Goal: Information Seeking & Learning: Learn about a topic

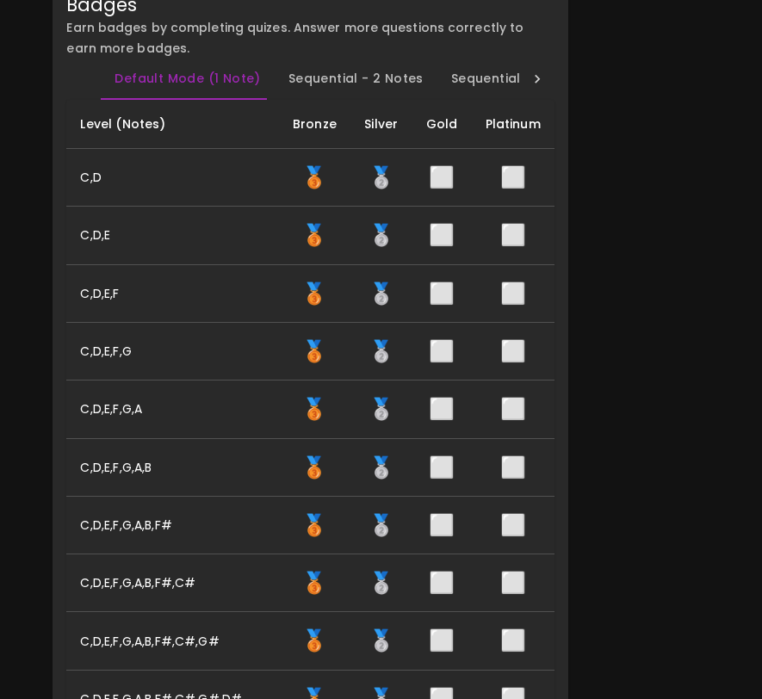
scroll to position [419, 0]
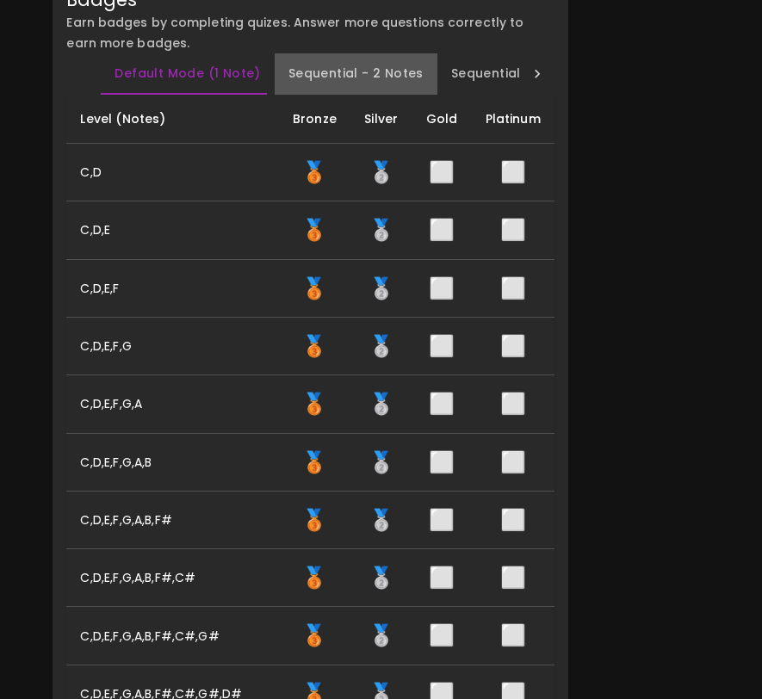
click at [397, 95] on button "Sequential - 2 Notes" at bounding box center [356, 73] width 163 height 41
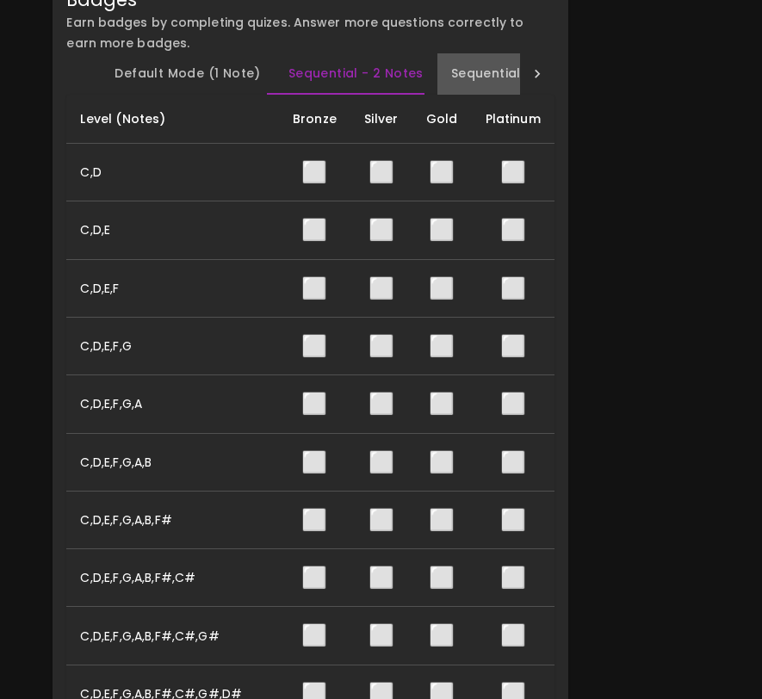
click at [452, 95] on button "Sequential - 3 Notes" at bounding box center [518, 73] width 163 height 41
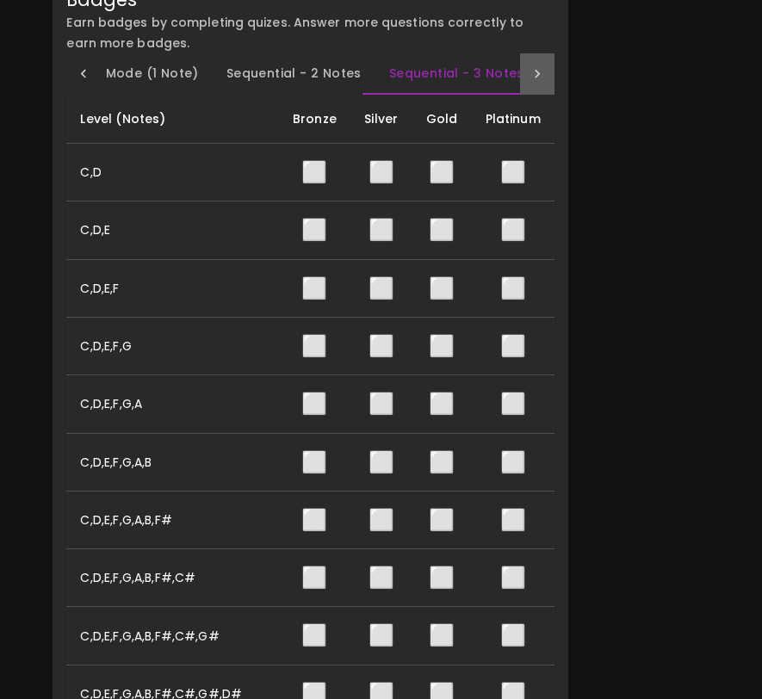
click at [534, 95] on div at bounding box center [537, 73] width 34 height 41
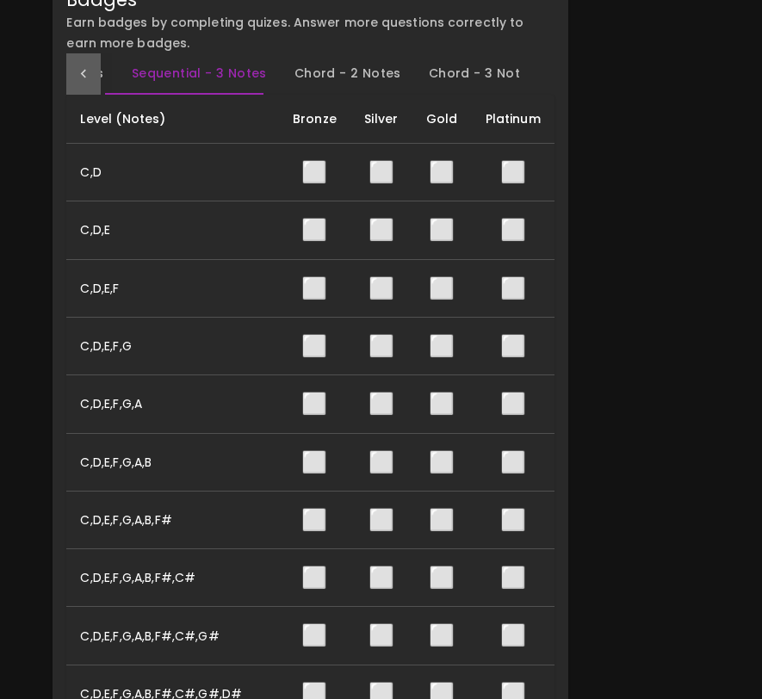
click at [81, 83] on icon at bounding box center [83, 73] width 17 height 17
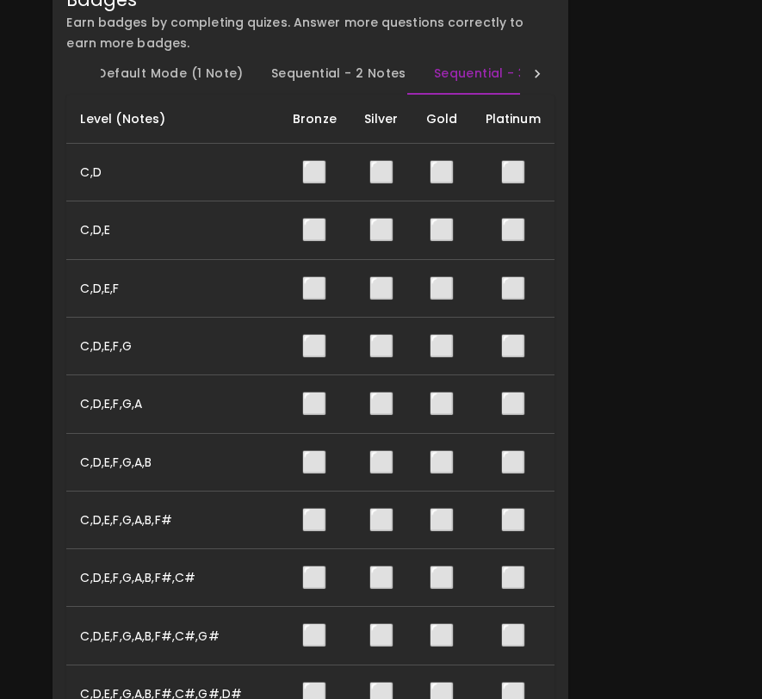
scroll to position [0, 0]
click at [81, 95] on div "Default Mode (1 Note) Sequential - 2 Notes Sequential - 3 Notes Chord - 2 Notes…" at bounding box center [310, 73] width 488 height 41
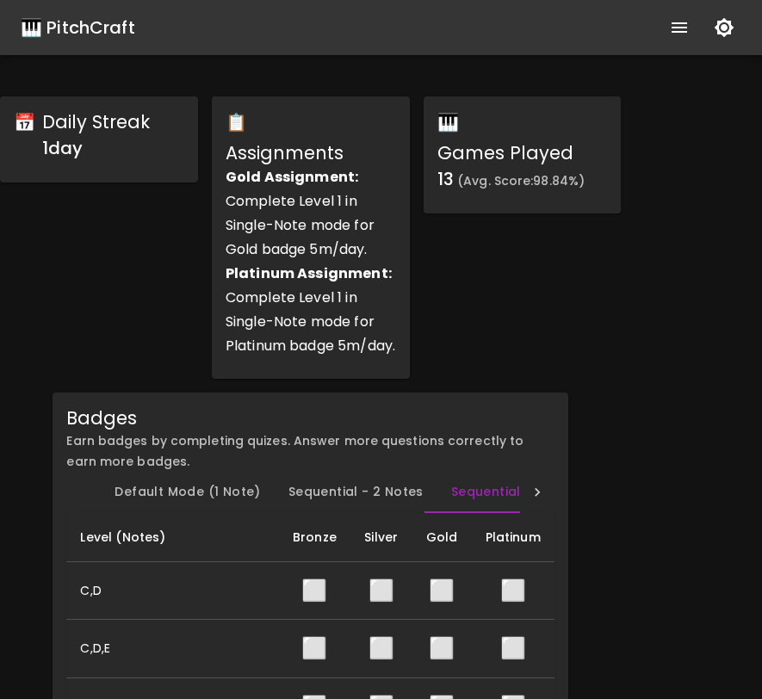
click at [96, 34] on div "🎹 PitchCraft" at bounding box center [78, 28] width 115 height 28
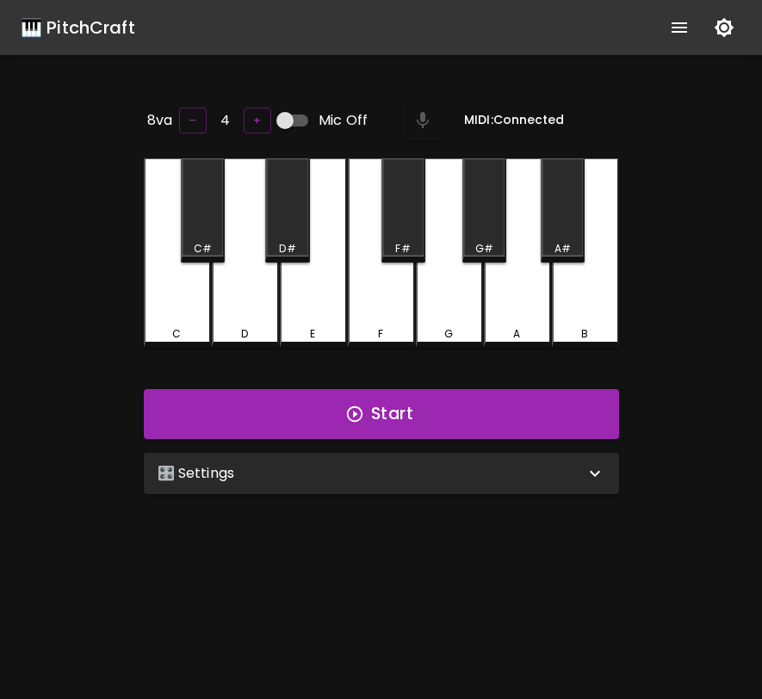
click at [336, 457] on div "🎛️ Settings" at bounding box center [381, 473] width 475 height 41
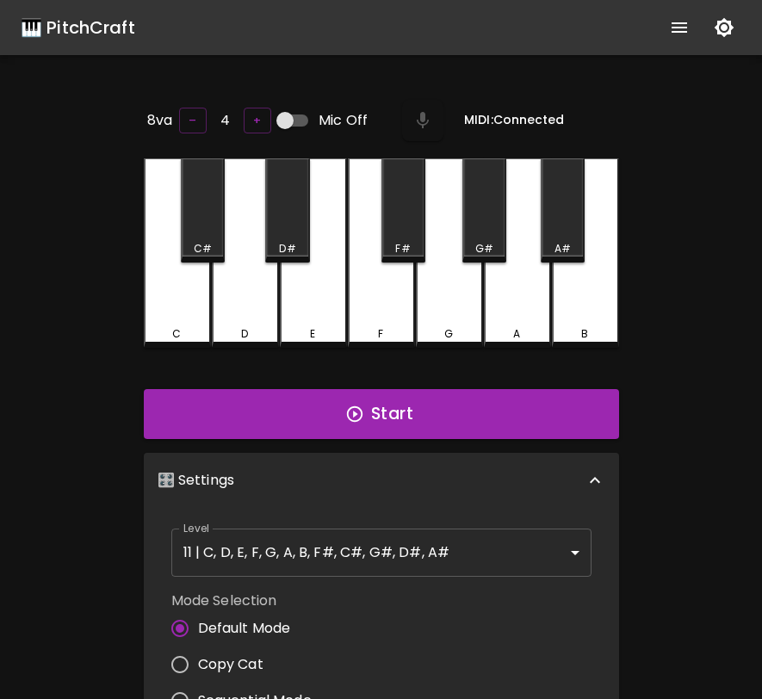
click at [246, 655] on span "Copy Cat" at bounding box center [230, 665] width 65 height 21
click at [198, 653] on input "Copy Cat" at bounding box center [180, 665] width 36 height 36
radio input "true"
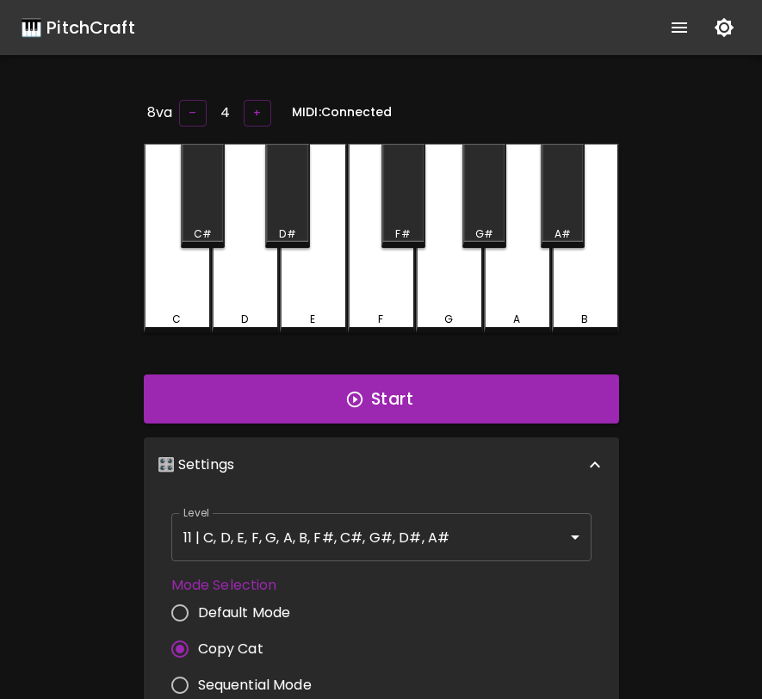
click at [326, 530] on body "🎹 PitchCraft About Badges Log Out 8va – 4 + MIDI: Connected C C# D D# E F F# G …" at bounding box center [381, 563] width 762 height 1126
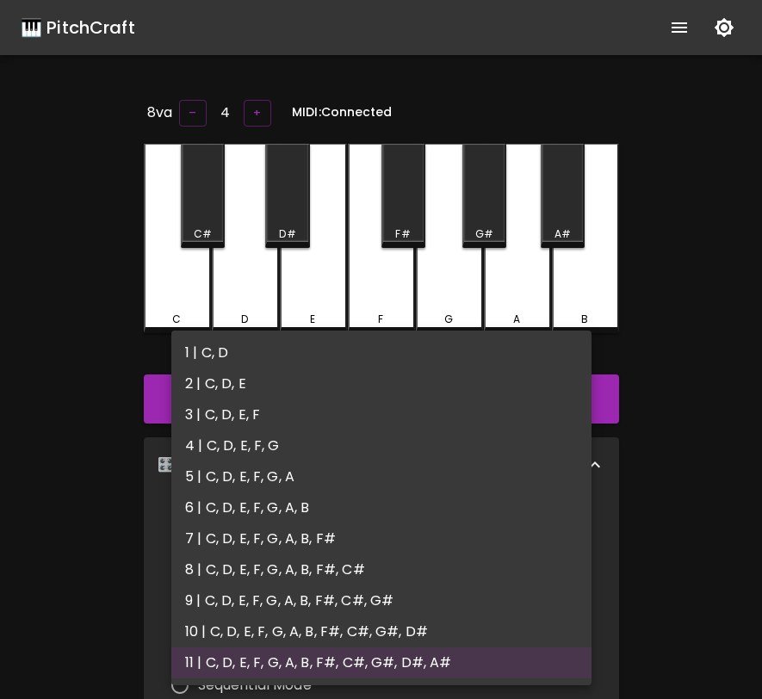
click at [327, 353] on li "1 | C, D" at bounding box center [381, 353] width 420 height 31
type input "1"
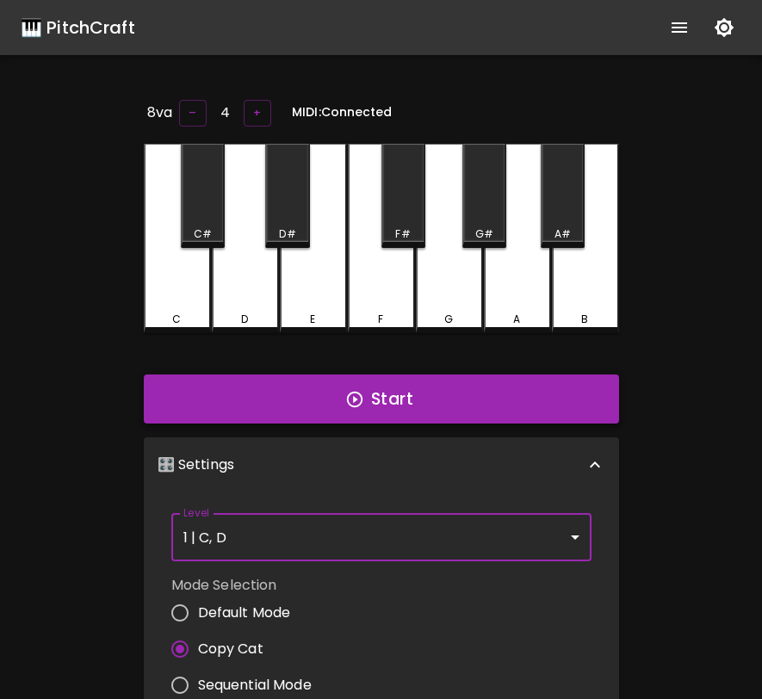
click at [469, 406] on button "Start" at bounding box center [381, 400] width 475 height 50
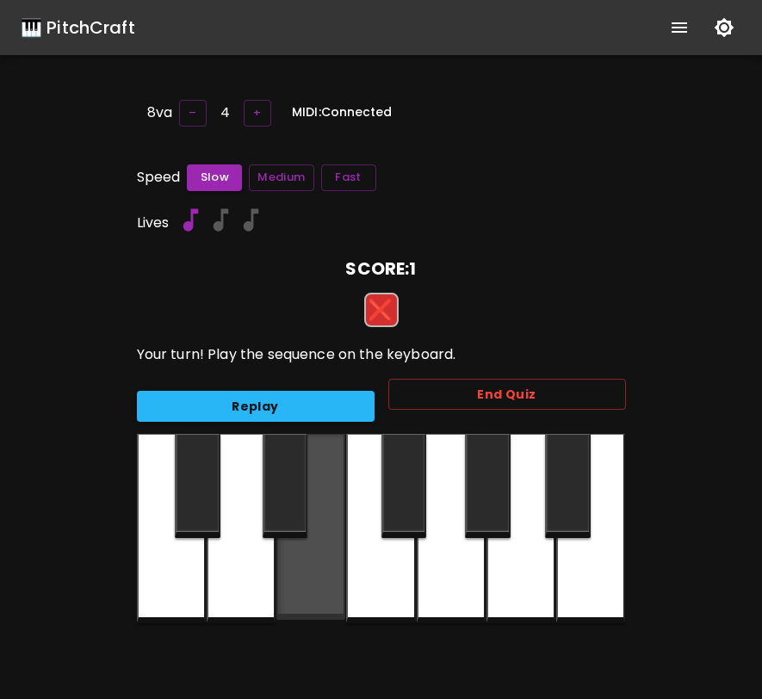
click at [338, 434] on div at bounding box center [310, 527] width 69 height 186
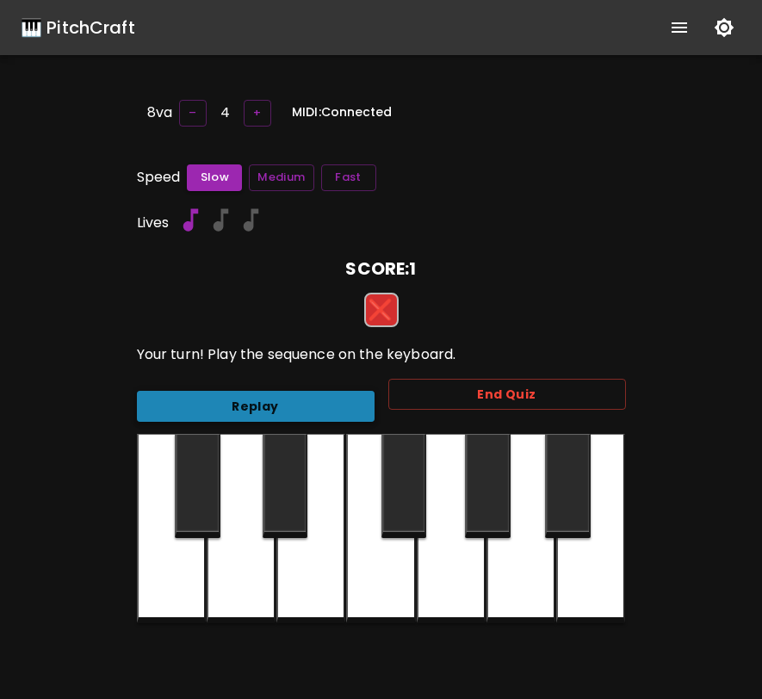
click at [344, 402] on button "Replay" at bounding box center [256, 407] width 238 height 32
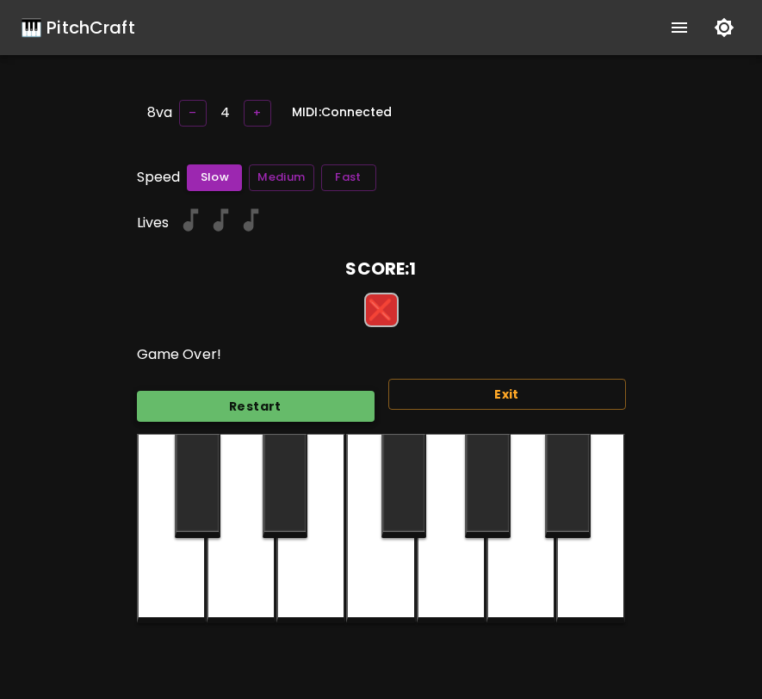
click at [345, 394] on button "Restart" at bounding box center [256, 407] width 238 height 32
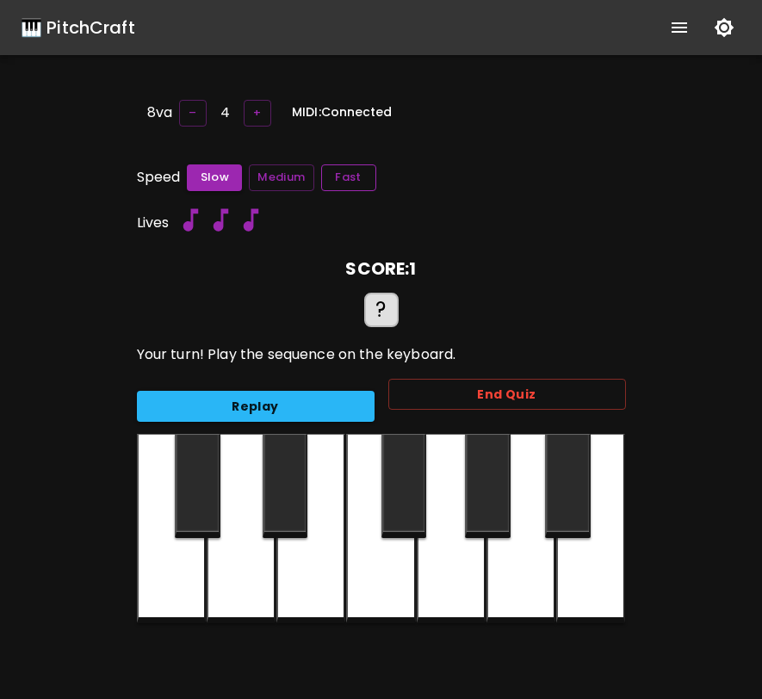
click at [346, 167] on button "Fast" at bounding box center [348, 177] width 55 height 27
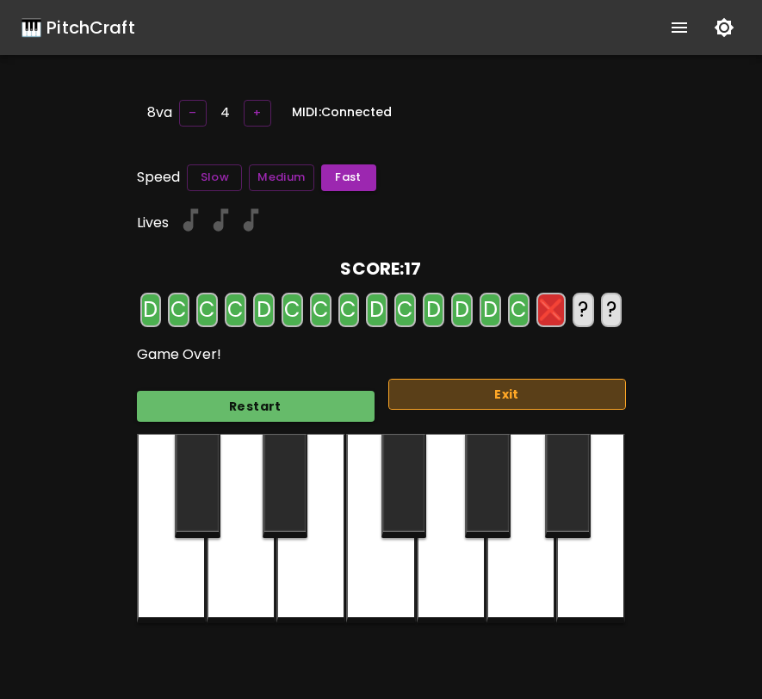
click at [548, 386] on button "Exit" at bounding box center [507, 395] width 238 height 32
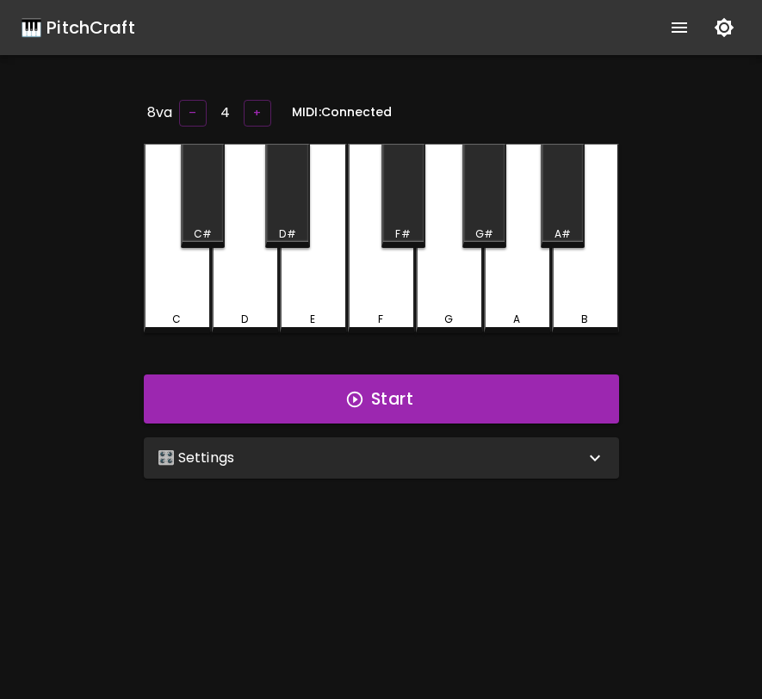
click at [474, 439] on div "🎛️ Settings" at bounding box center [381, 457] width 475 height 41
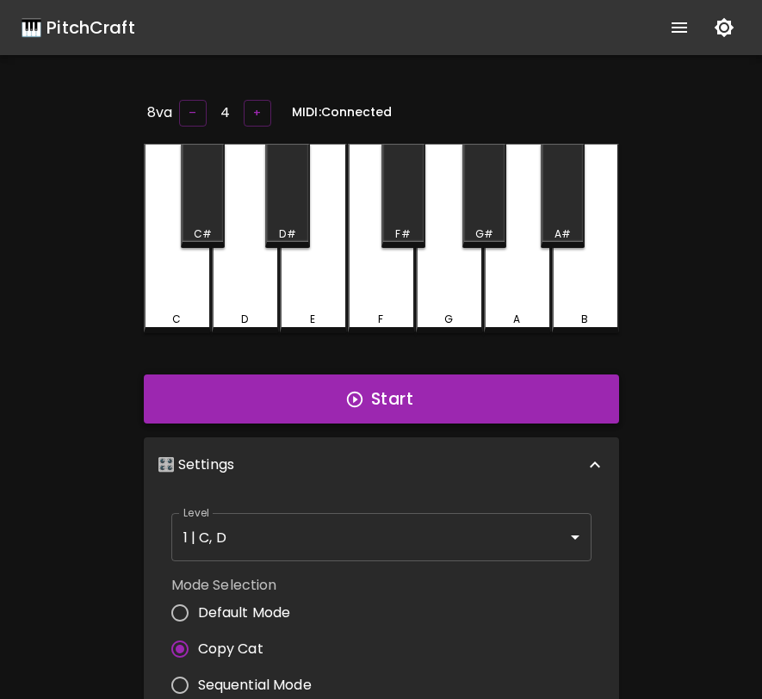
click at [303, 400] on button "Start" at bounding box center [381, 400] width 475 height 50
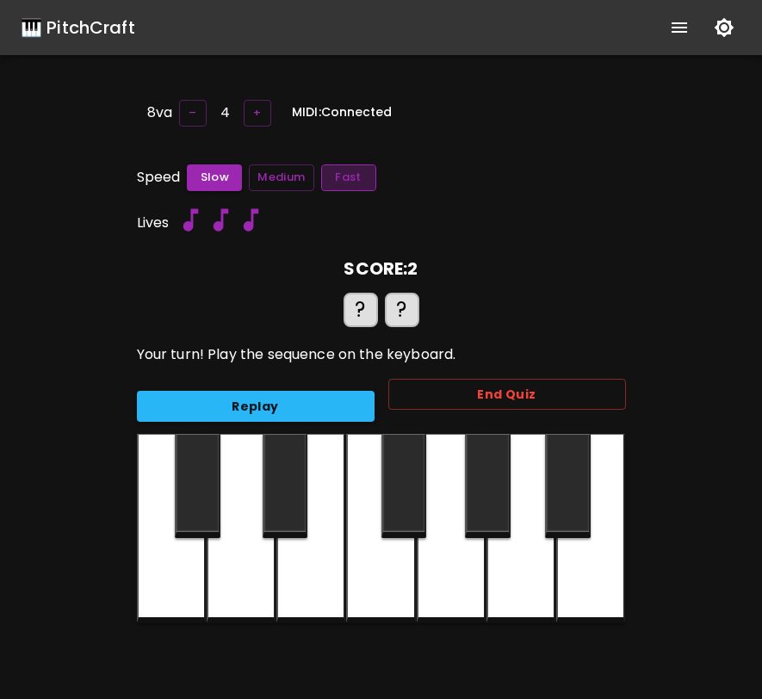
click at [322, 172] on button "Fast" at bounding box center [348, 177] width 55 height 27
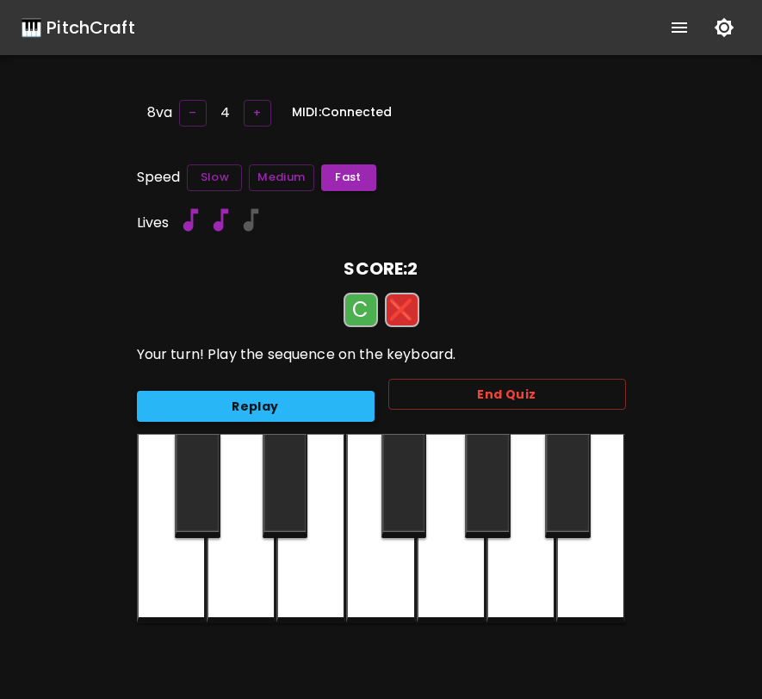
click at [287, 410] on button "Replay" at bounding box center [256, 407] width 238 height 32
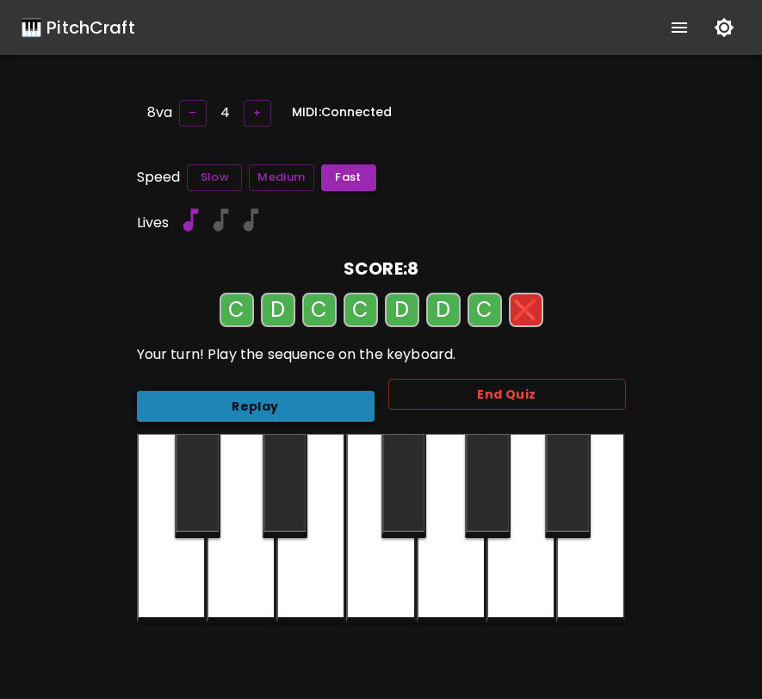
click at [287, 410] on button "Replay" at bounding box center [256, 407] width 238 height 32
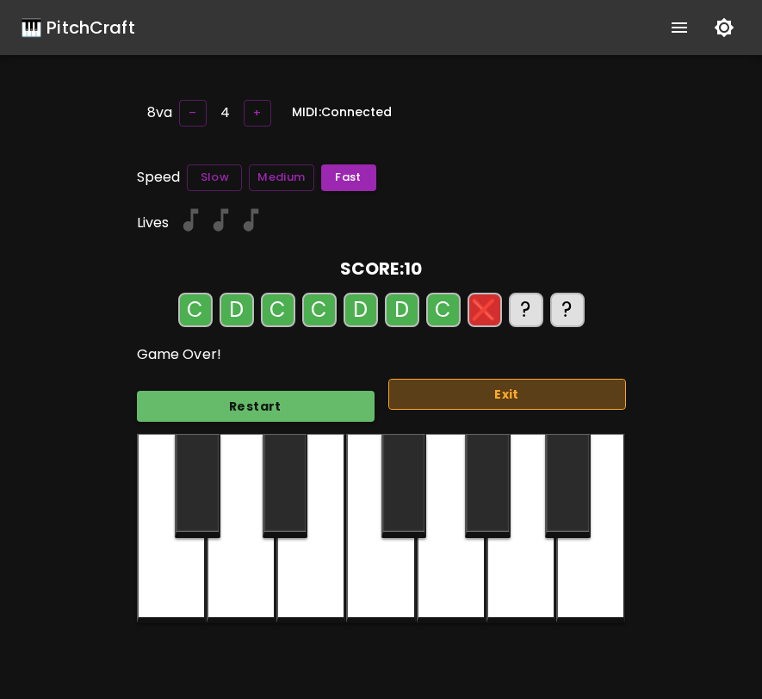
click at [432, 384] on button "Exit" at bounding box center [507, 395] width 238 height 32
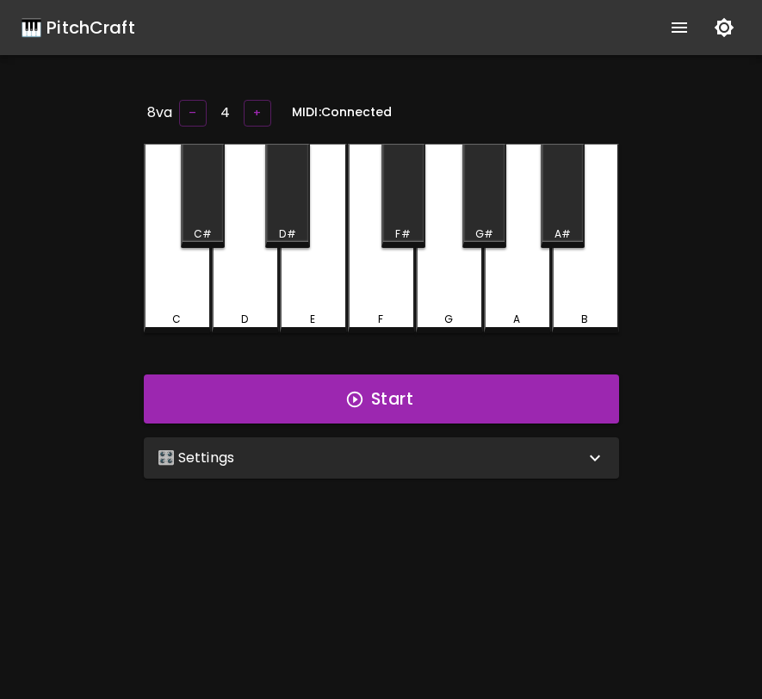
click at [386, 448] on div "🎛️ Settings" at bounding box center [371, 458] width 427 height 21
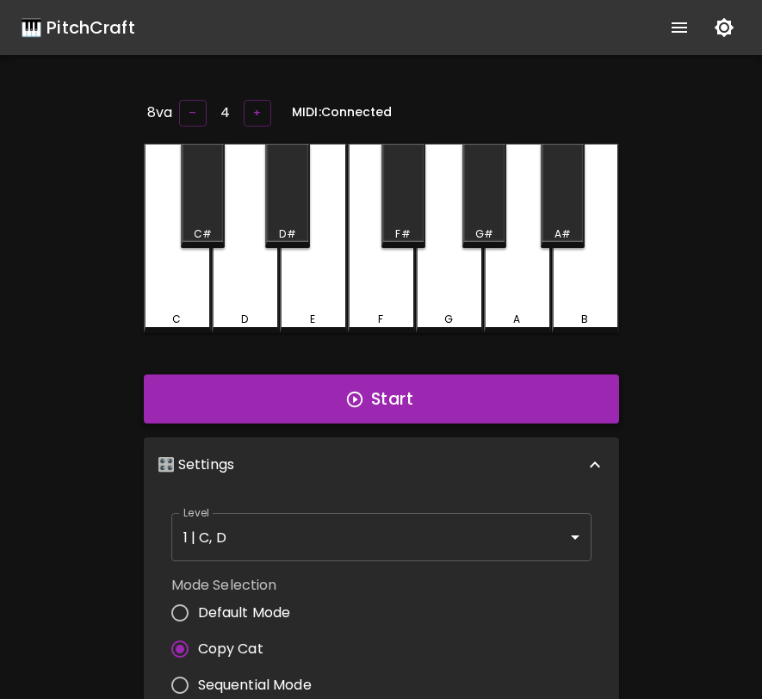
click at [436, 390] on button "Start" at bounding box center [381, 400] width 475 height 50
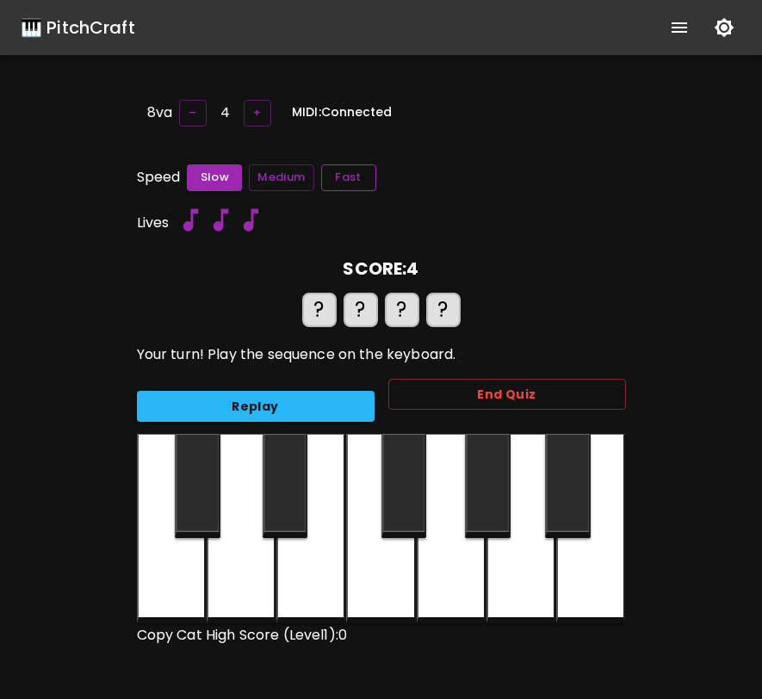
click at [351, 175] on button "Fast" at bounding box center [348, 177] width 55 height 27
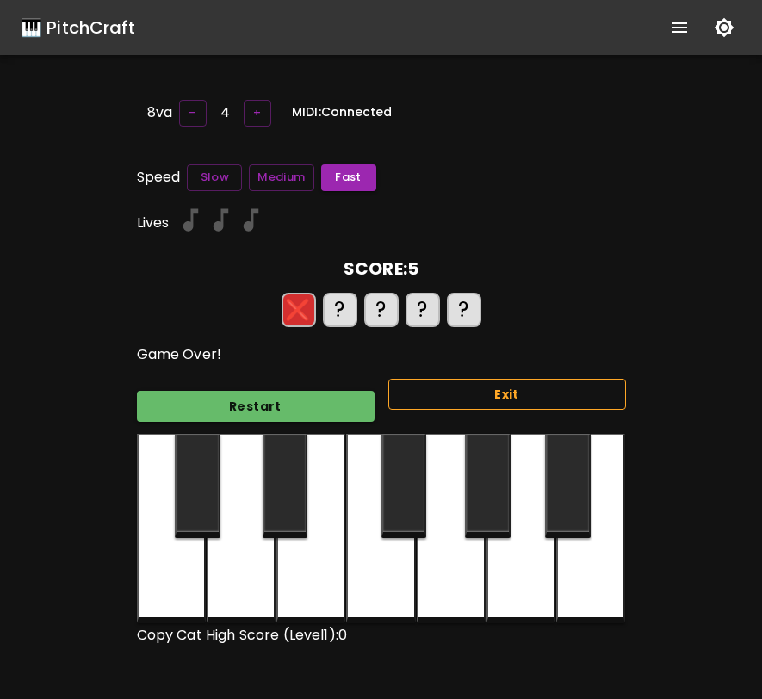
click at [440, 400] on button "Exit" at bounding box center [507, 395] width 238 height 32
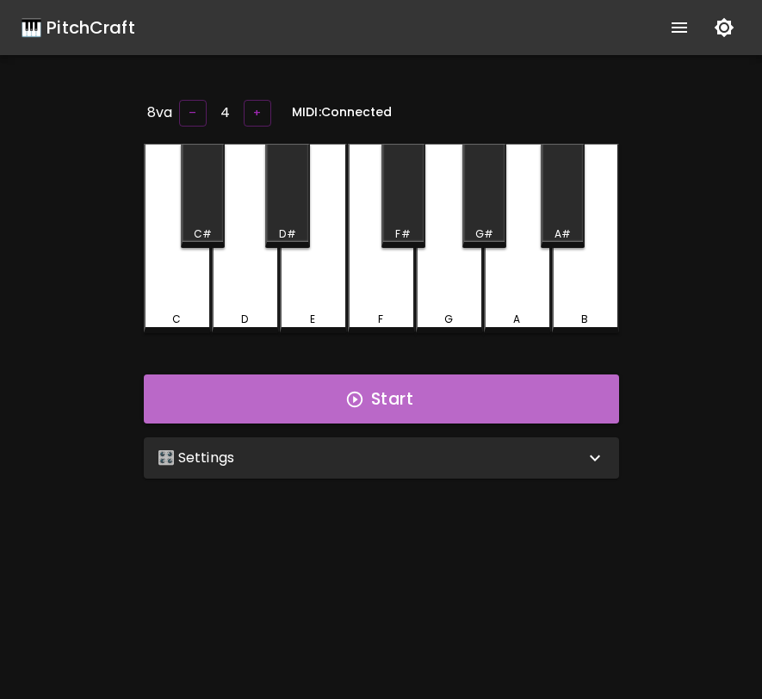
click at [440, 400] on button "Start" at bounding box center [381, 400] width 475 height 50
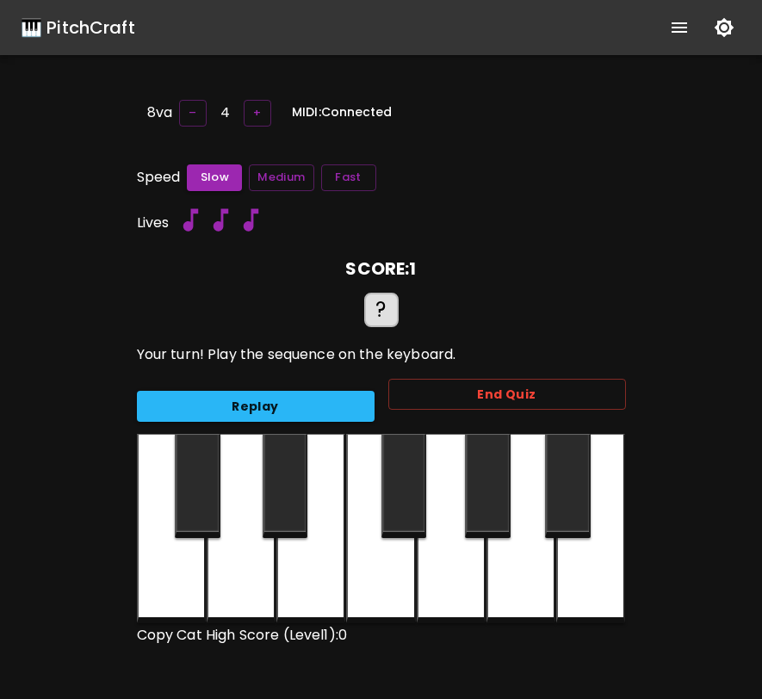
click at [233, 559] on div at bounding box center [241, 528] width 69 height 189
click at [173, 560] on div at bounding box center [171, 528] width 69 height 189
click at [355, 171] on button "Fast" at bounding box center [348, 177] width 55 height 27
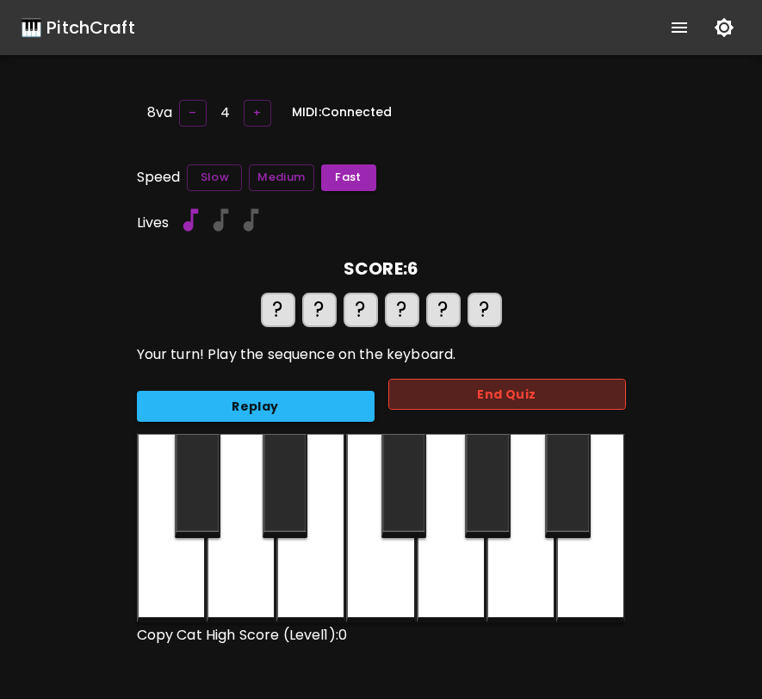
click at [499, 390] on button "End Quiz" at bounding box center [507, 395] width 238 height 32
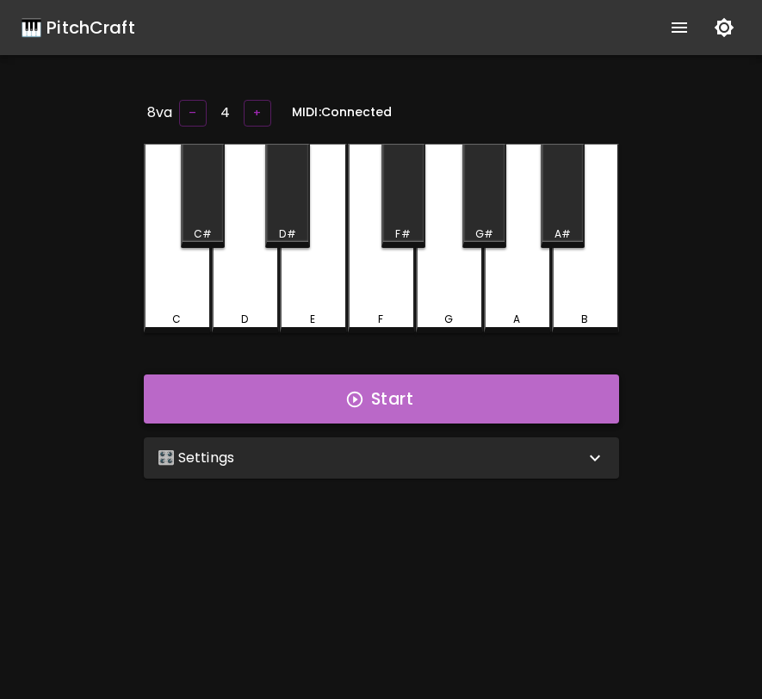
click at [475, 409] on button "Start" at bounding box center [381, 400] width 475 height 50
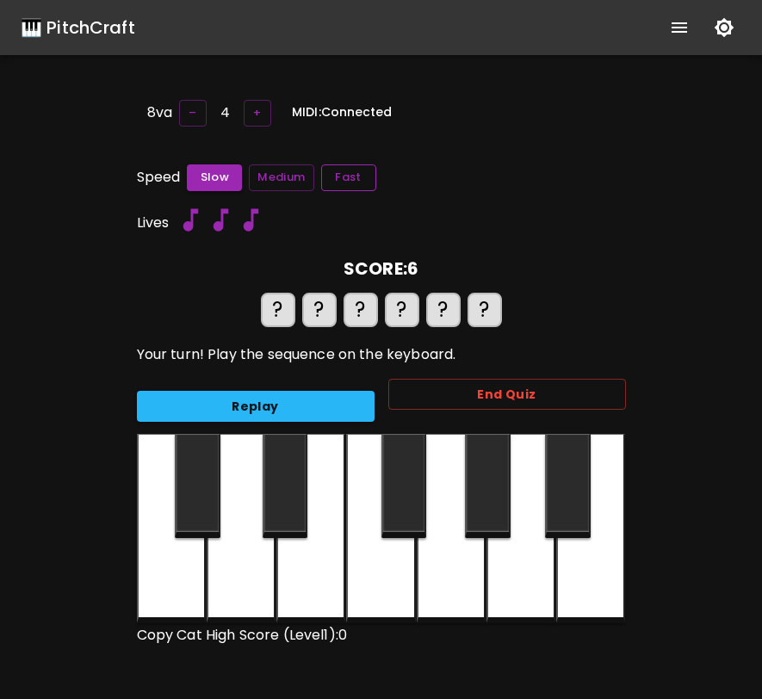
click at [357, 177] on button "Fast" at bounding box center [348, 177] width 55 height 27
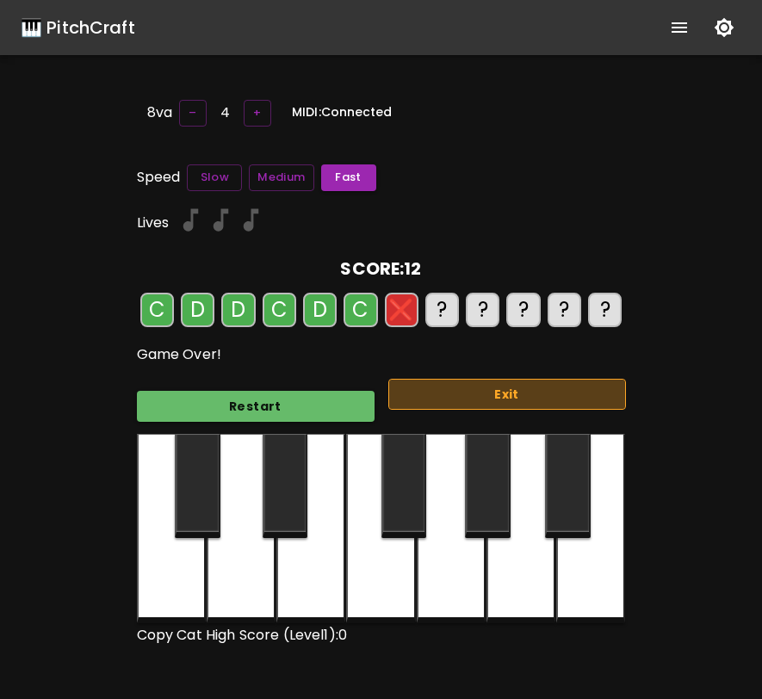
click at [570, 379] on button "Exit" at bounding box center [507, 395] width 238 height 32
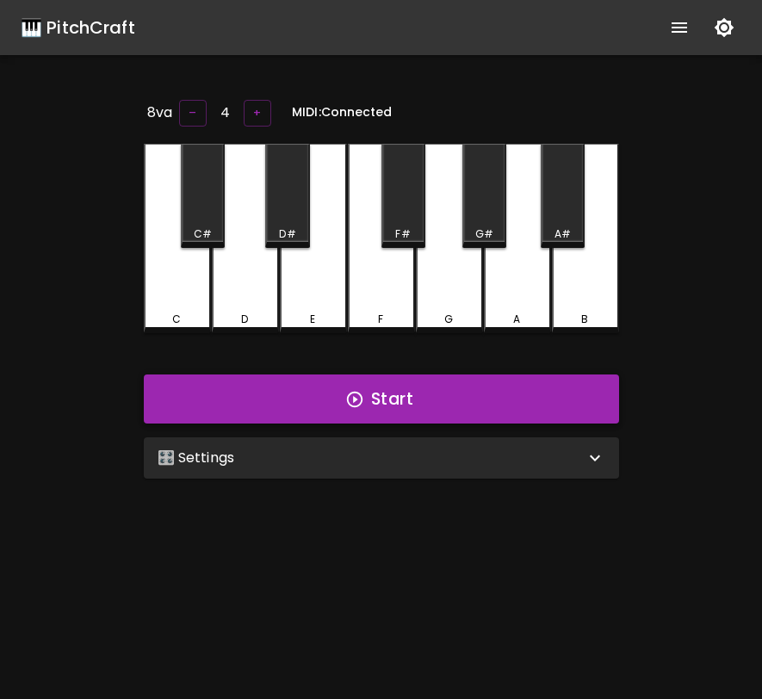
click at [561, 385] on button "Start" at bounding box center [381, 400] width 475 height 50
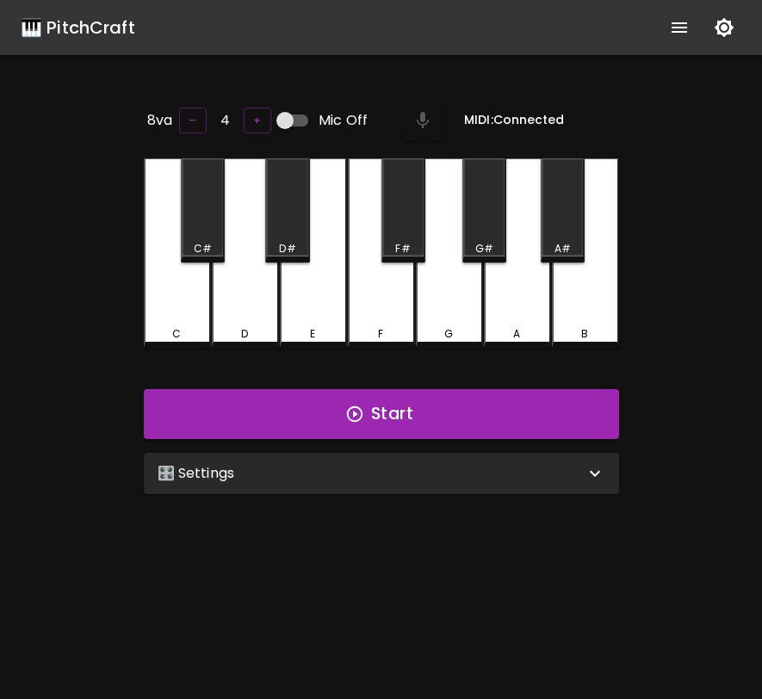
click at [370, 482] on div "🎛️ Settings" at bounding box center [381, 473] width 475 height 41
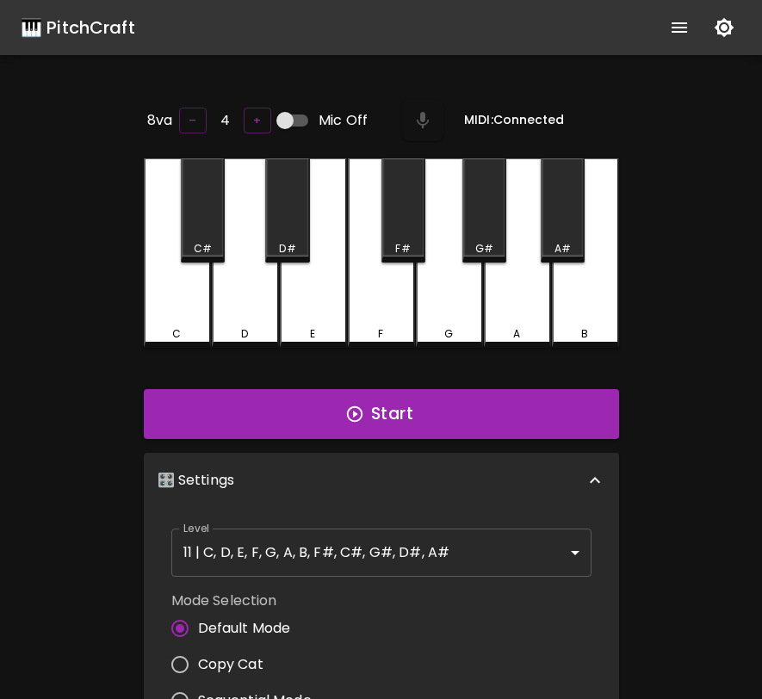
click at [253, 655] on span "Copy Cat" at bounding box center [230, 665] width 65 height 21
click at [198, 655] on input "Copy Cat" at bounding box center [180, 665] width 36 height 36
radio input "true"
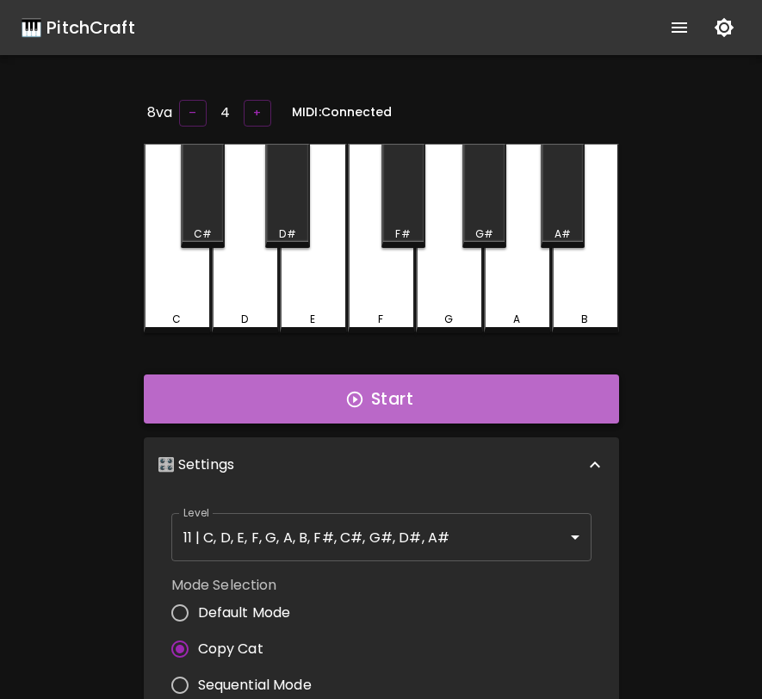
click at [388, 387] on button "Start" at bounding box center [381, 400] width 475 height 50
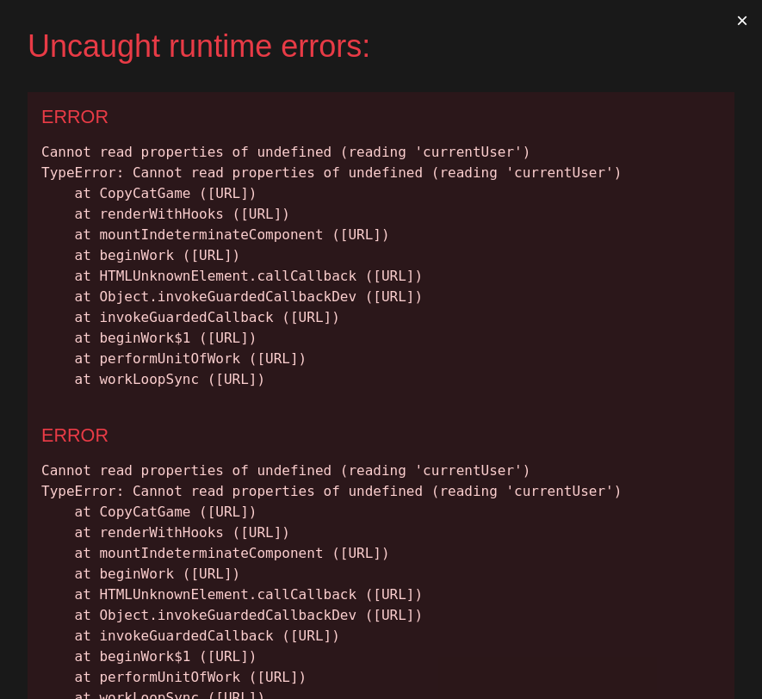
drag, startPoint x: 650, startPoint y: 471, endPoint x: 38, endPoint y: 150, distance: 691.4
click at [38, 150] on div "ERROR Cannot read properties of undefined (reading 'currentUser') TypeError: Ca…" at bounding box center [381, 251] width 707 height 319
copy div "Cannot read properties of undefined (reading 'currentUser') TypeError: Cannot r…"
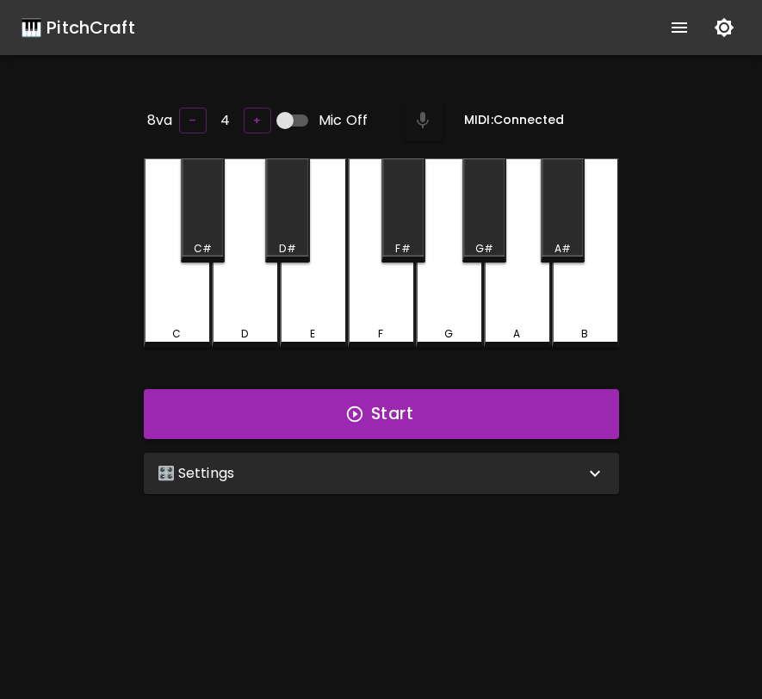
click at [348, 486] on div "🎛️ Settings" at bounding box center [381, 473] width 475 height 41
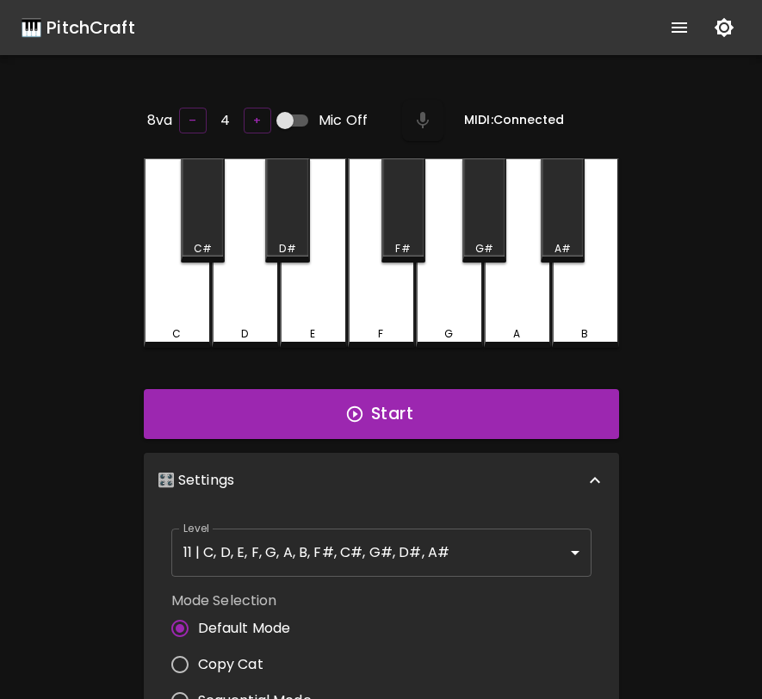
click at [254, 647] on label "Copy Cat" at bounding box center [237, 665] width 150 height 36
click at [198, 647] on input "Copy Cat" at bounding box center [180, 665] width 36 height 36
radio input "true"
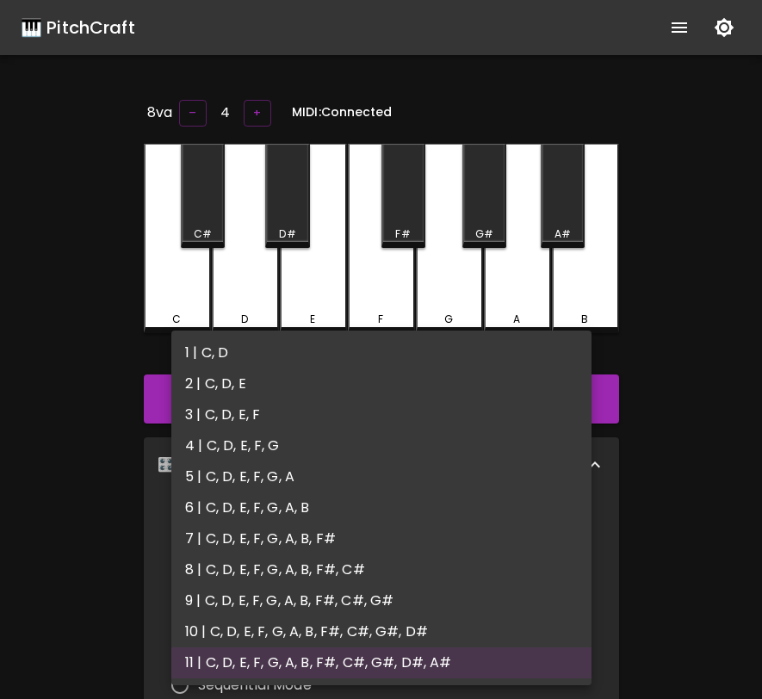
click at [307, 521] on body "🎹 PitchCraft About Badges Log Out 8va – 4 + MIDI: Connected C C# D D# E F F# G …" at bounding box center [381, 563] width 762 height 1126
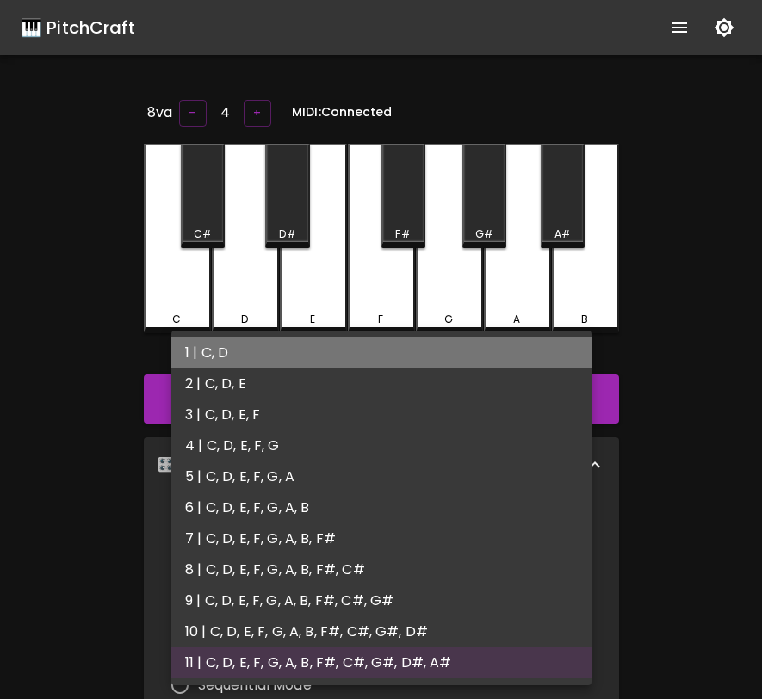
click at [331, 342] on li "1 | C, D" at bounding box center [381, 353] width 420 height 31
type input "1"
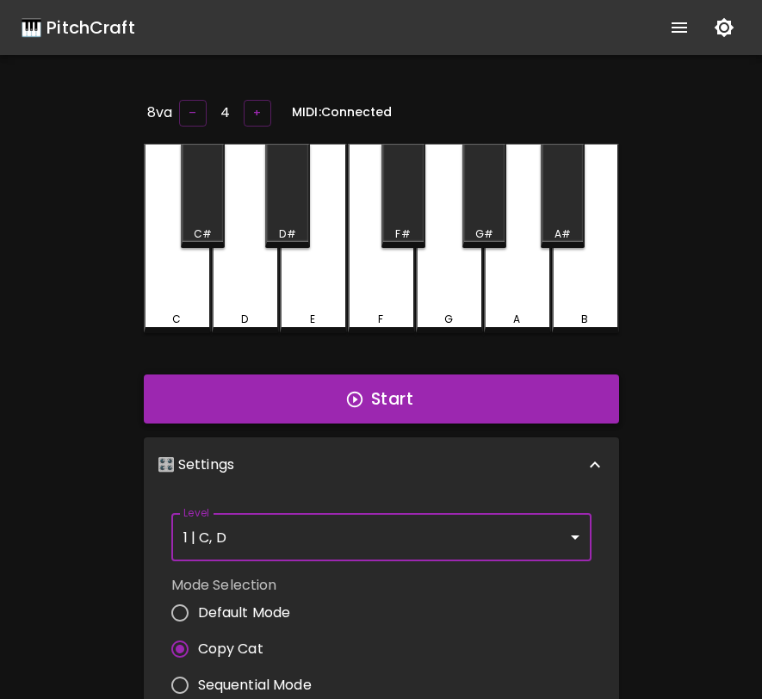
click at [331, 402] on button "Start" at bounding box center [381, 400] width 475 height 50
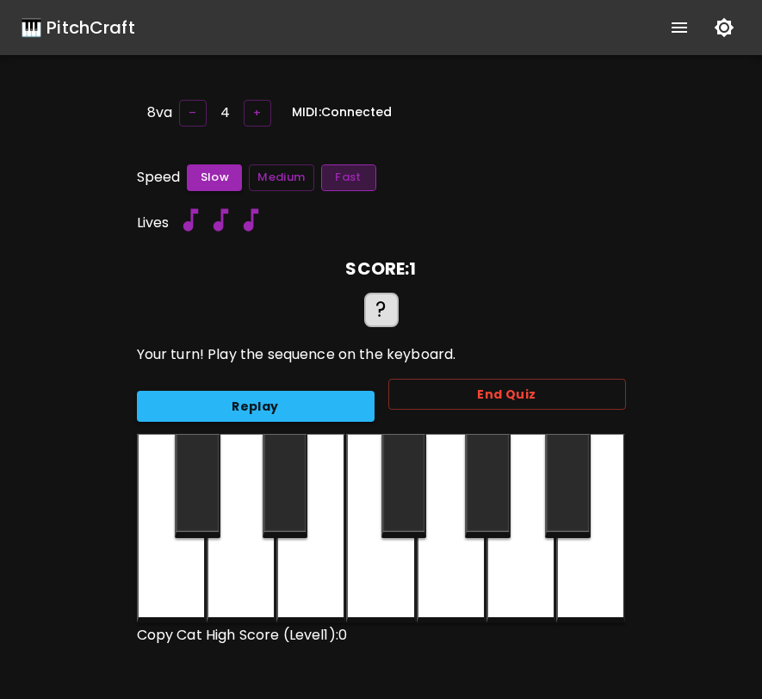
click at [357, 170] on button "Fast" at bounding box center [348, 177] width 55 height 27
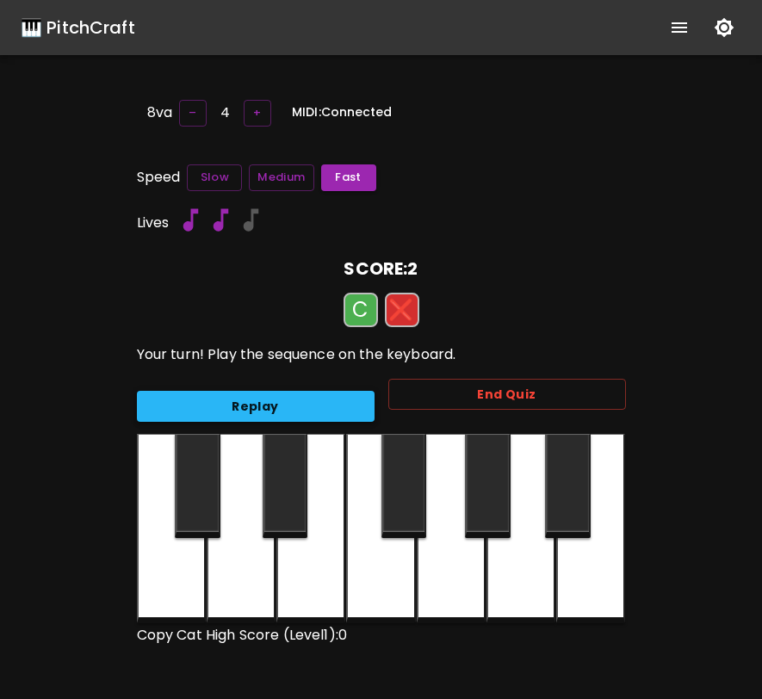
click at [310, 399] on button "Replay" at bounding box center [256, 407] width 238 height 32
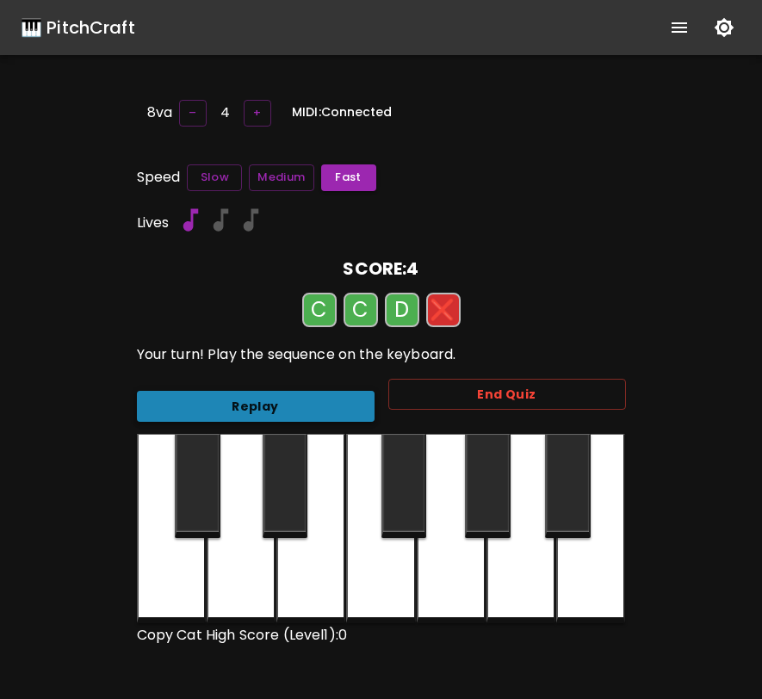
click at [310, 399] on button "Replay" at bounding box center [256, 407] width 238 height 32
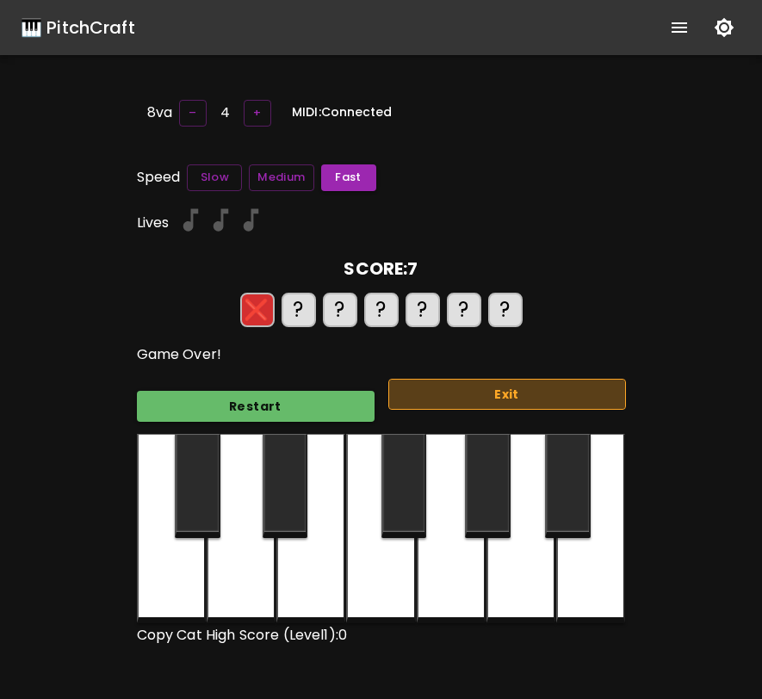
click at [395, 389] on button "Exit" at bounding box center [507, 395] width 238 height 32
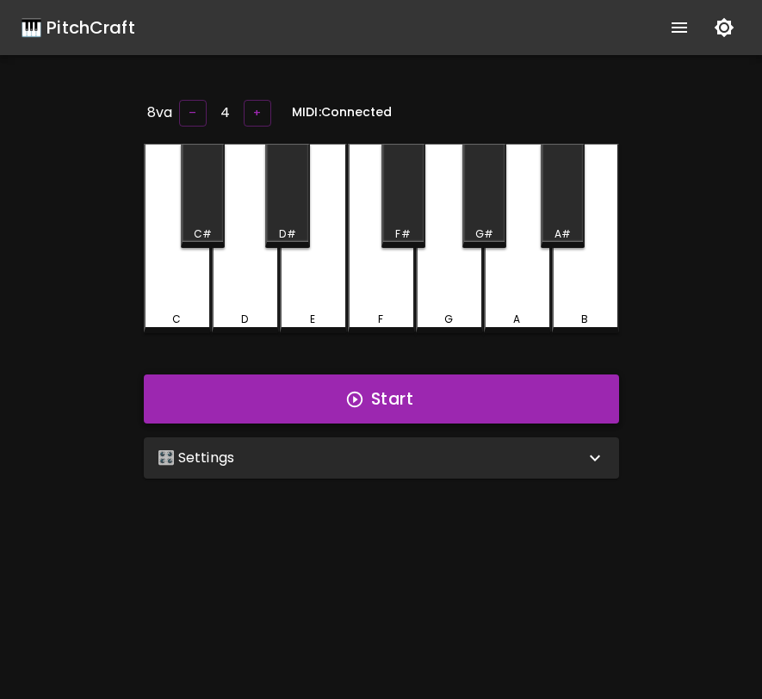
click at [419, 399] on button "Start" at bounding box center [381, 400] width 475 height 50
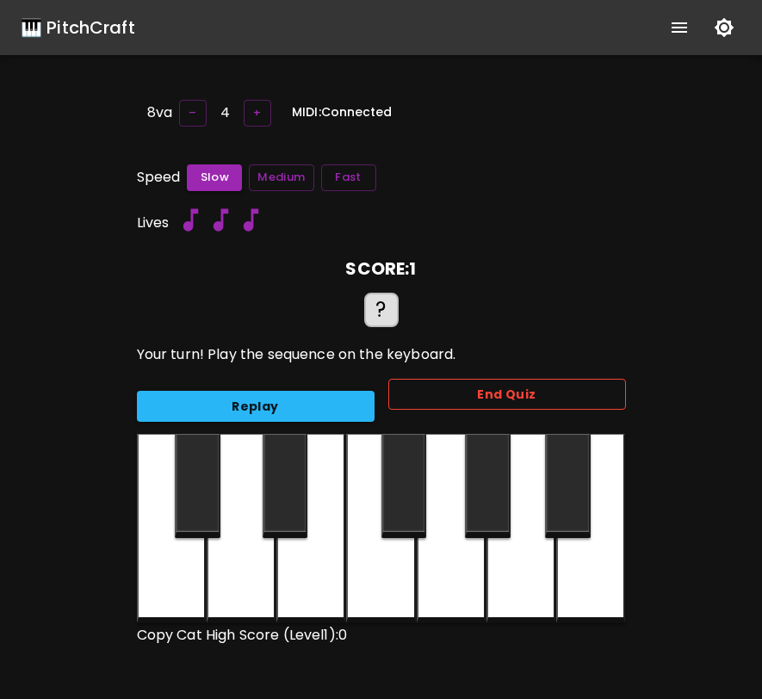
click at [424, 394] on button "End Quiz" at bounding box center [507, 395] width 238 height 32
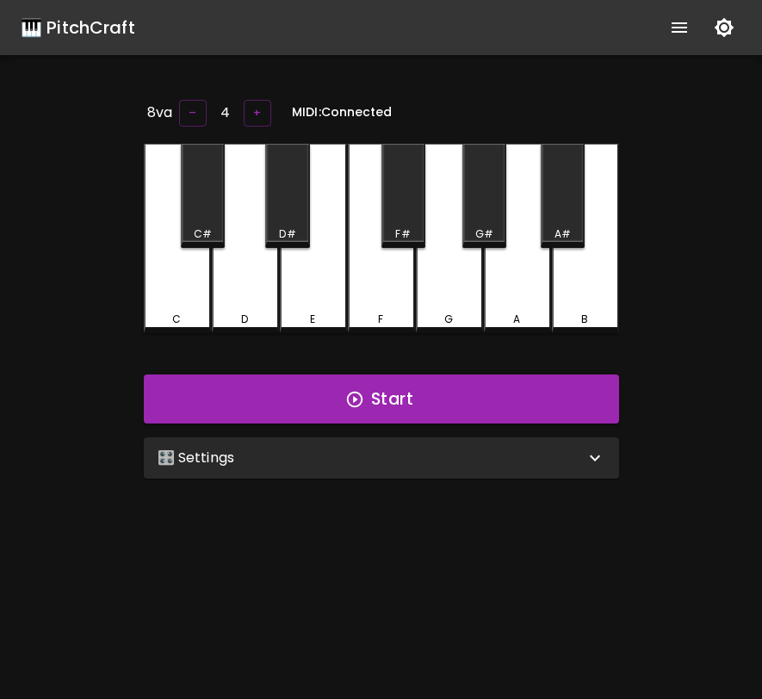
click at [671, 22] on icon "show more" at bounding box center [679, 27] width 21 height 21
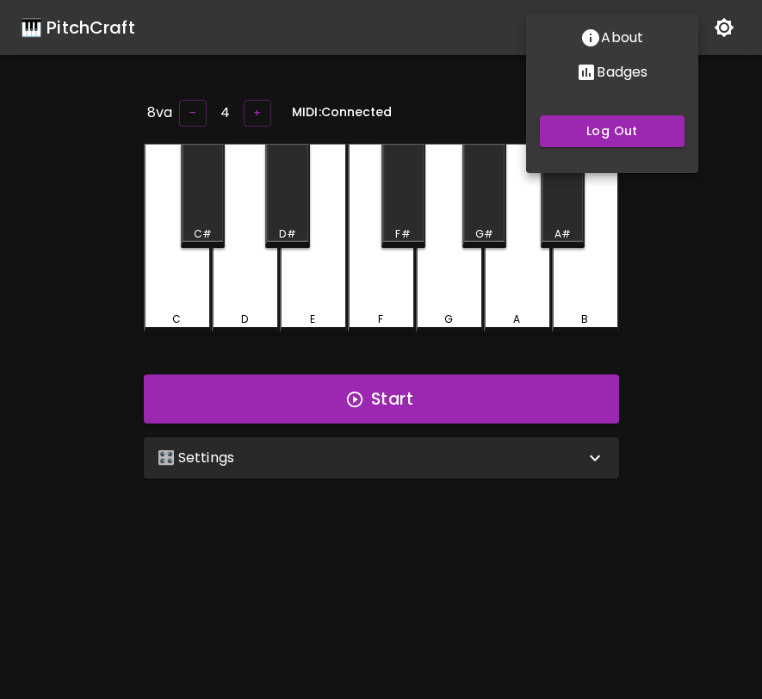
click at [609, 77] on p "Badges" at bounding box center [622, 72] width 51 height 21
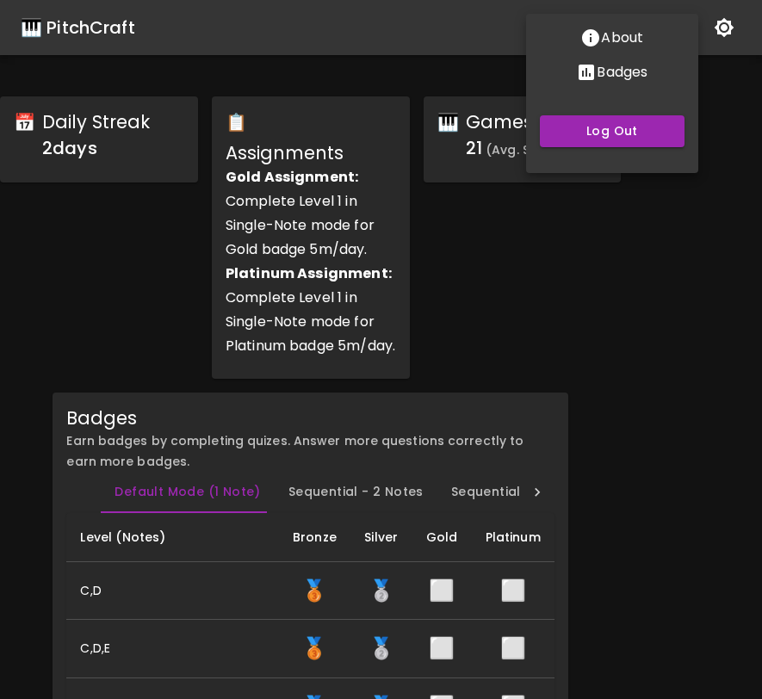
click at [624, 70] on p "Badges" at bounding box center [622, 72] width 51 height 21
click at [485, 97] on div at bounding box center [381, 349] width 762 height 699
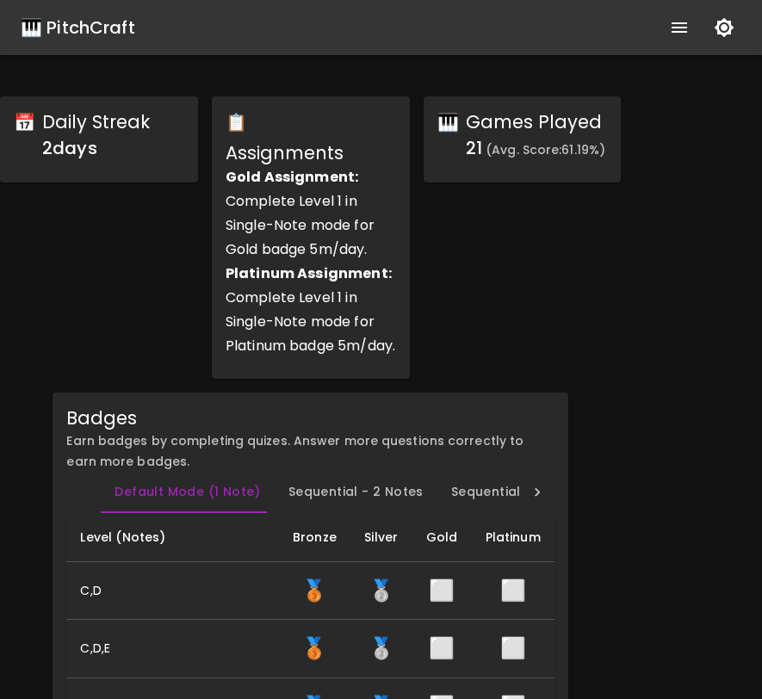
click at [485, 97] on div "About Badges Log Out" at bounding box center [381, 349] width 762 height 699
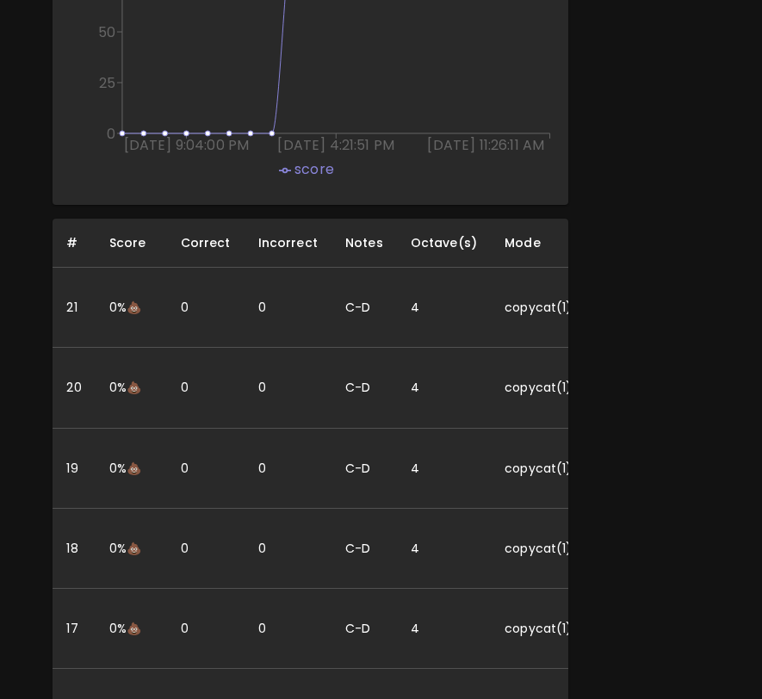
scroll to position [1622, 0]
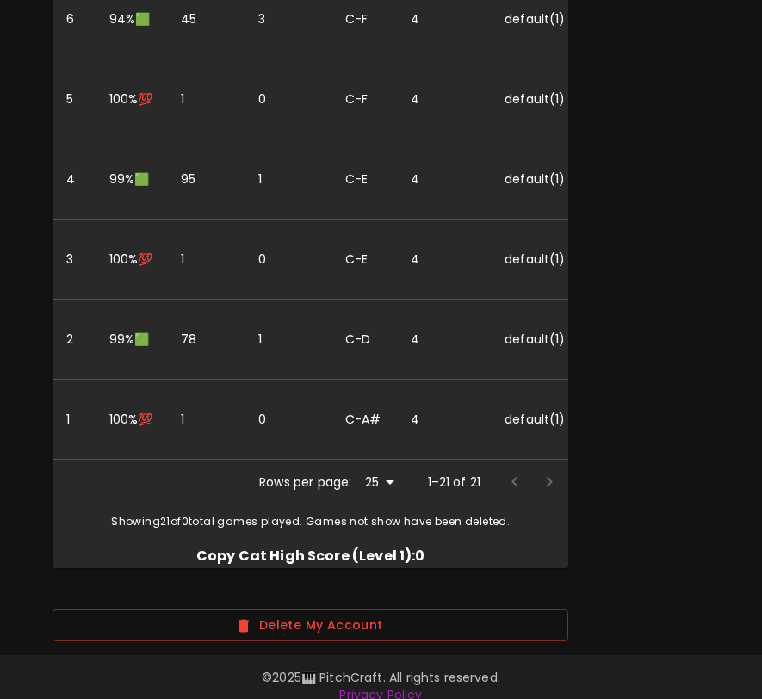
scroll to position [3144, 0]
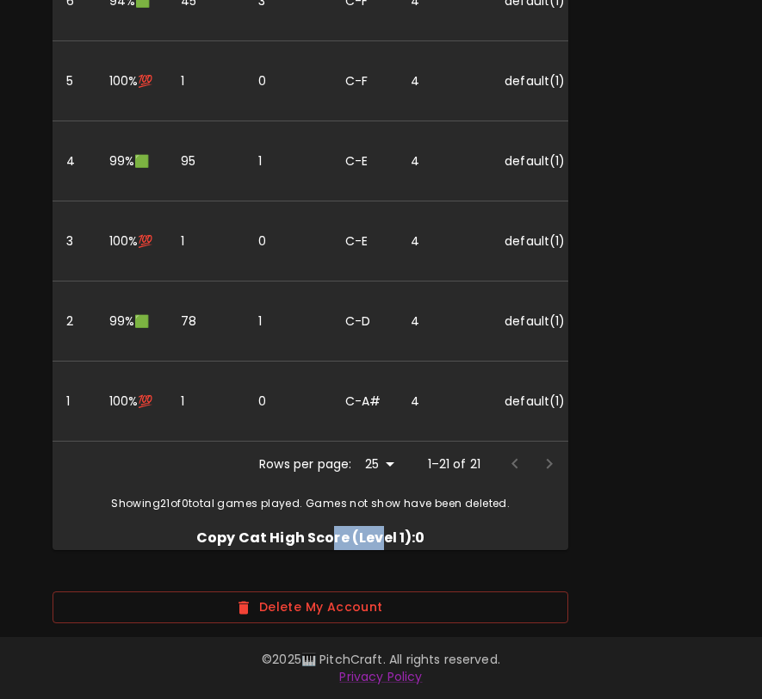
drag, startPoint x: 332, startPoint y: 537, endPoint x: 380, endPoint y: 535, distance: 48.3
click at [380, 535] on h6 "Copy Cat High Score (Level 1): 0" at bounding box center [311, 538] width 516 height 24
click at [379, 535] on h6 "Copy Cat High Score (Level 1): 0" at bounding box center [311, 538] width 516 height 24
click at [423, 542] on h6 "Copy Cat High Score (Level 1): 0" at bounding box center [311, 538] width 516 height 24
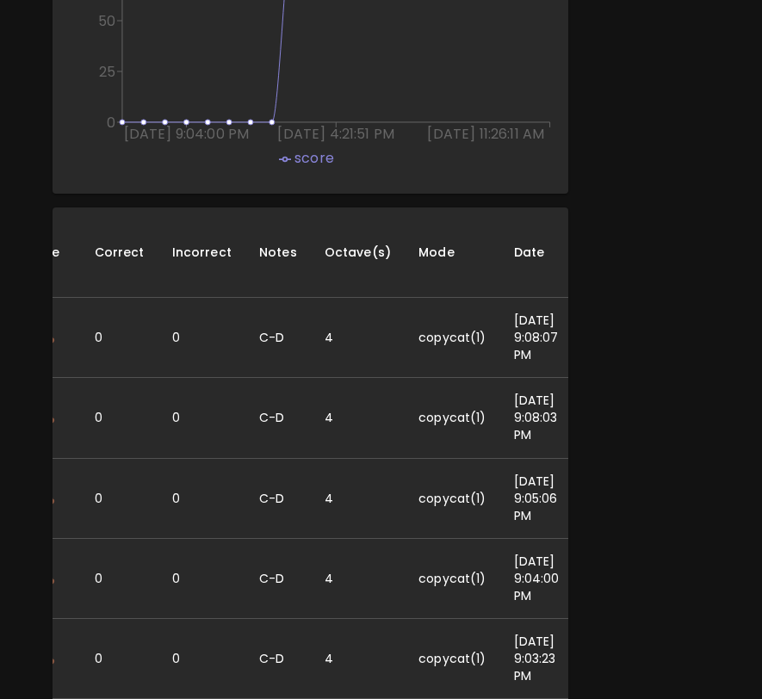
scroll to position [0, 0]
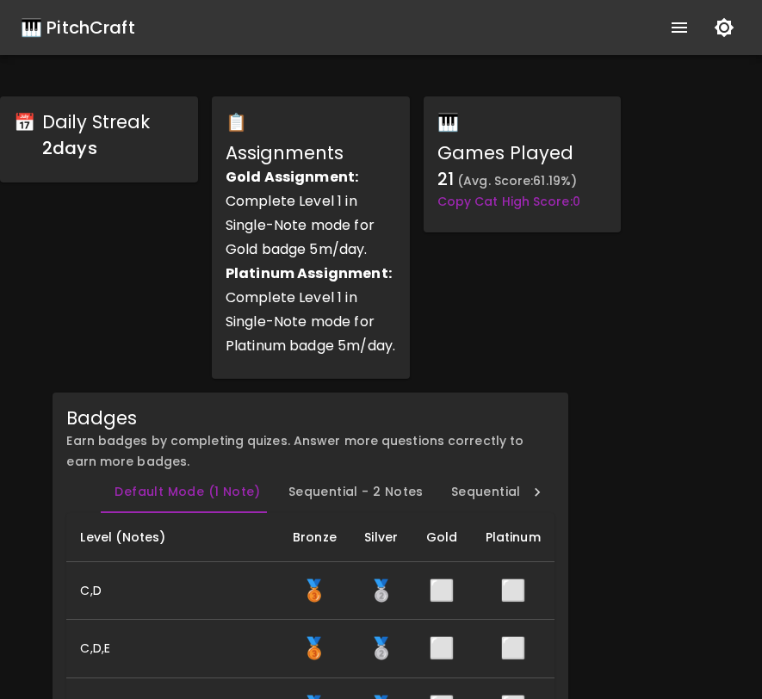
click at [100, 24] on div "🎹 PitchCraft" at bounding box center [78, 28] width 115 height 28
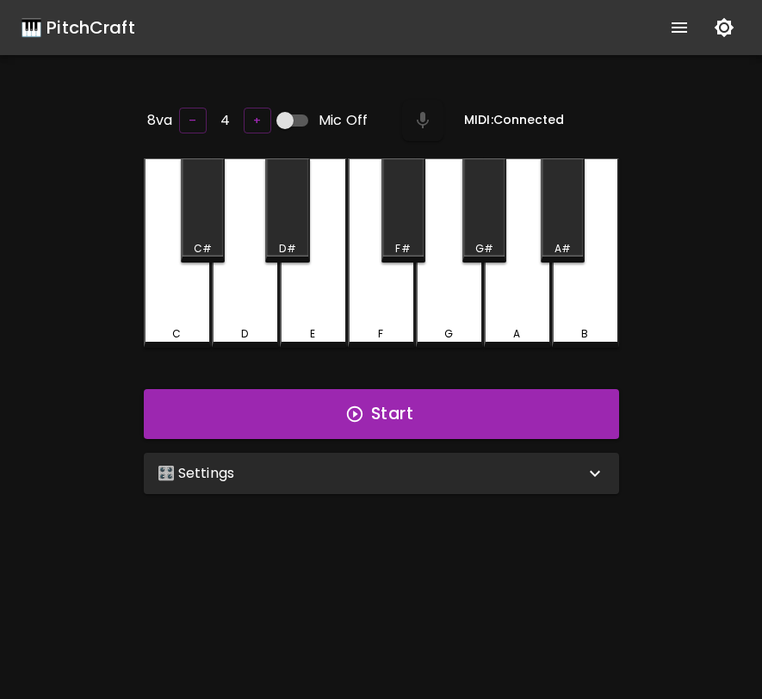
click at [456, 493] on div "🎛️ Settings Level 11 | C, D, E, F, G, A, B, F#, C#, G#, D#, A# 21 Level Mode Se…" at bounding box center [381, 473] width 489 height 55
click at [433, 463] on div "🎛️ Settings" at bounding box center [371, 473] width 427 height 21
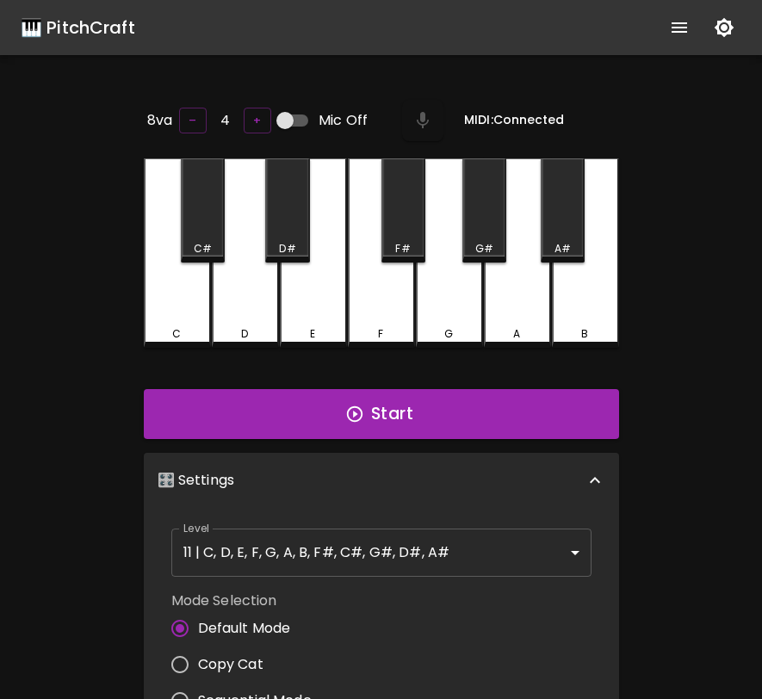
click at [282, 661] on label "Copy Cat" at bounding box center [237, 665] width 150 height 36
click at [198, 661] on input "Copy Cat" at bounding box center [180, 665] width 36 height 36
radio input "true"
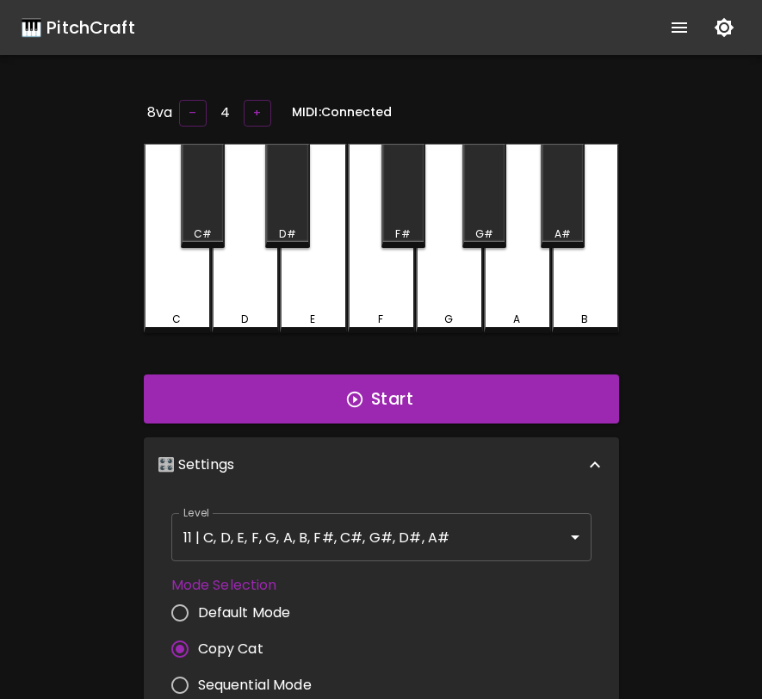
click at [355, 536] on body "🎹 PitchCraft About Badges Log Out 8va – 4 + MIDI: Connected C C# D D# E F F# G …" at bounding box center [381, 563] width 762 height 1126
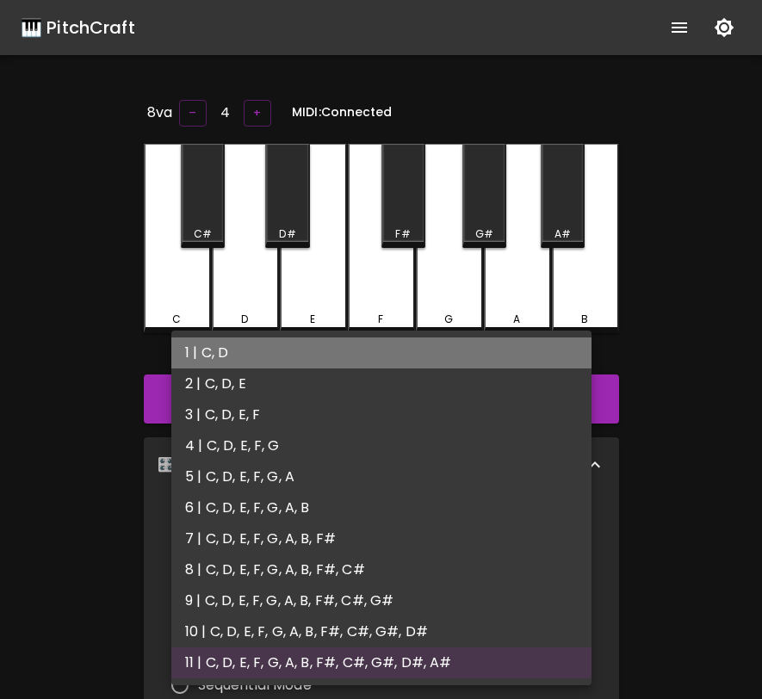
click at [307, 361] on li "1 | C, D" at bounding box center [381, 353] width 420 height 31
type input "1"
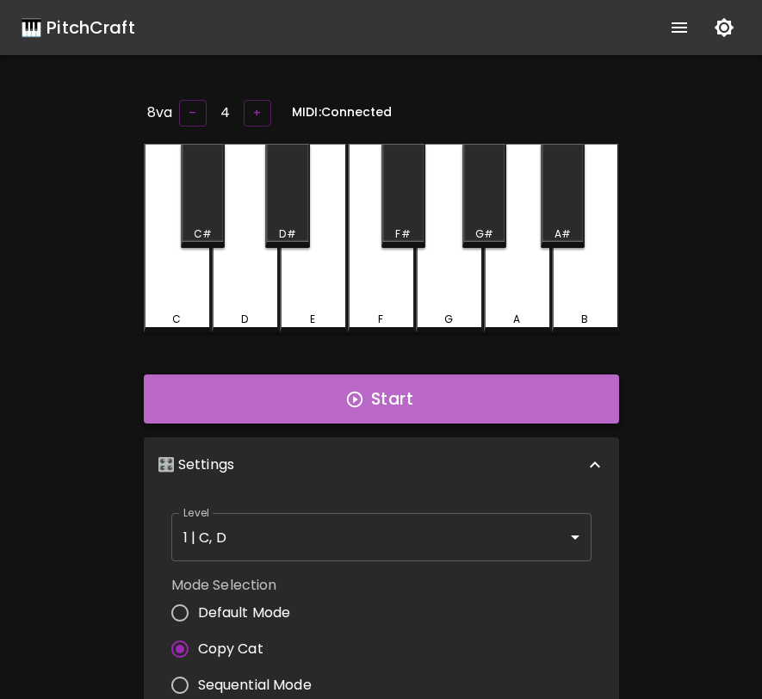
click at [313, 403] on button "Start" at bounding box center [381, 400] width 475 height 50
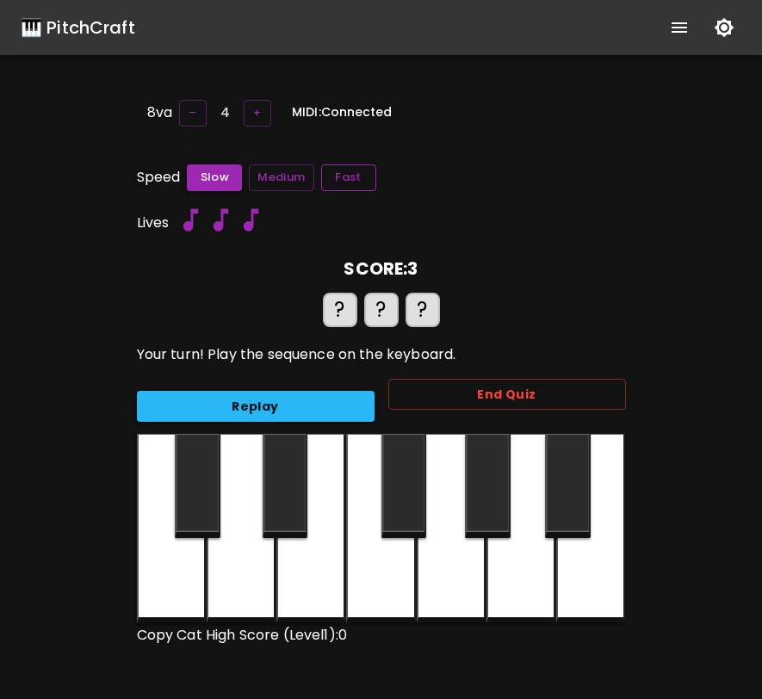
click at [361, 186] on button "Fast" at bounding box center [348, 177] width 55 height 27
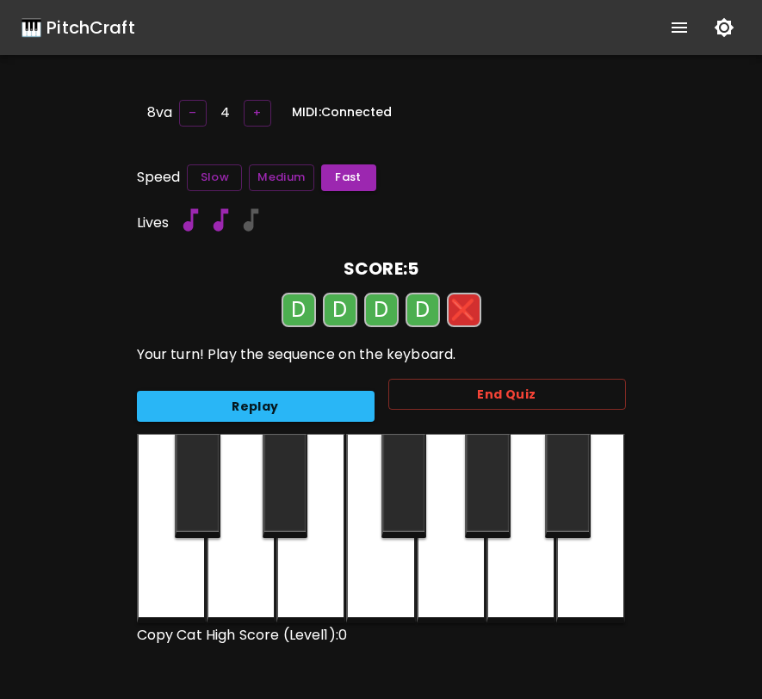
click at [320, 419] on div "Replay End Quiz" at bounding box center [374, 400] width 503 height 70
click at [324, 409] on button "Replay" at bounding box center [256, 407] width 238 height 32
click at [459, 402] on button "End Quiz" at bounding box center [507, 395] width 238 height 32
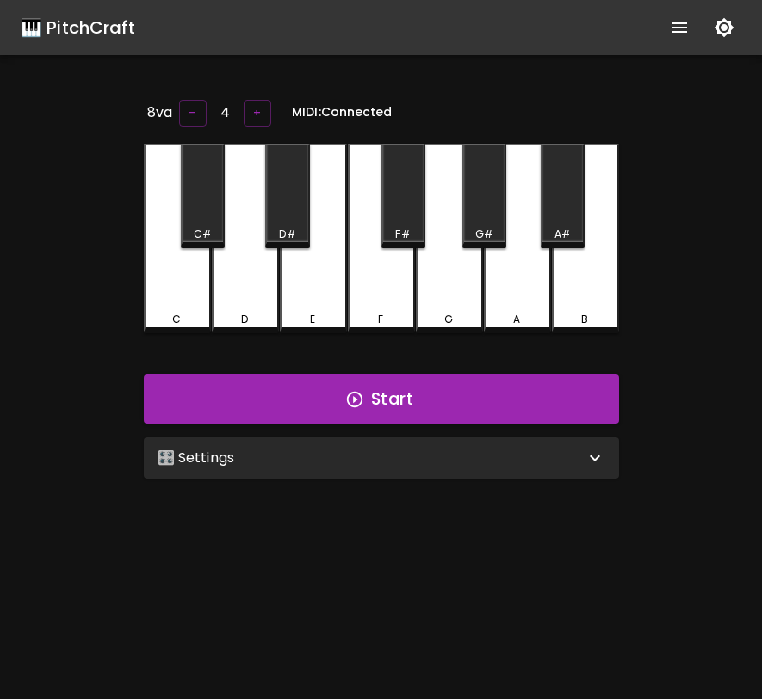
click at [679, 30] on icon "show more" at bounding box center [679, 27] width 21 height 21
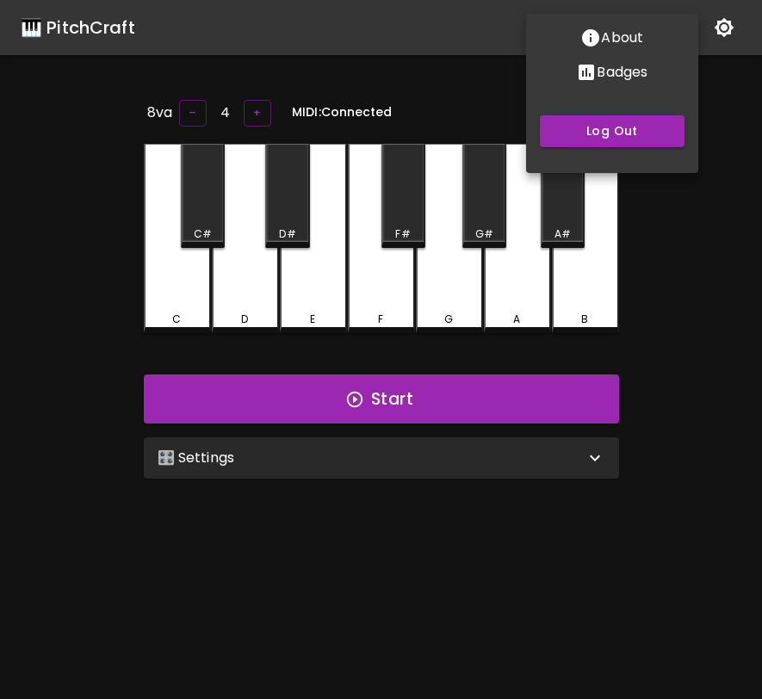
click at [619, 73] on p "Badges" at bounding box center [622, 72] width 51 height 21
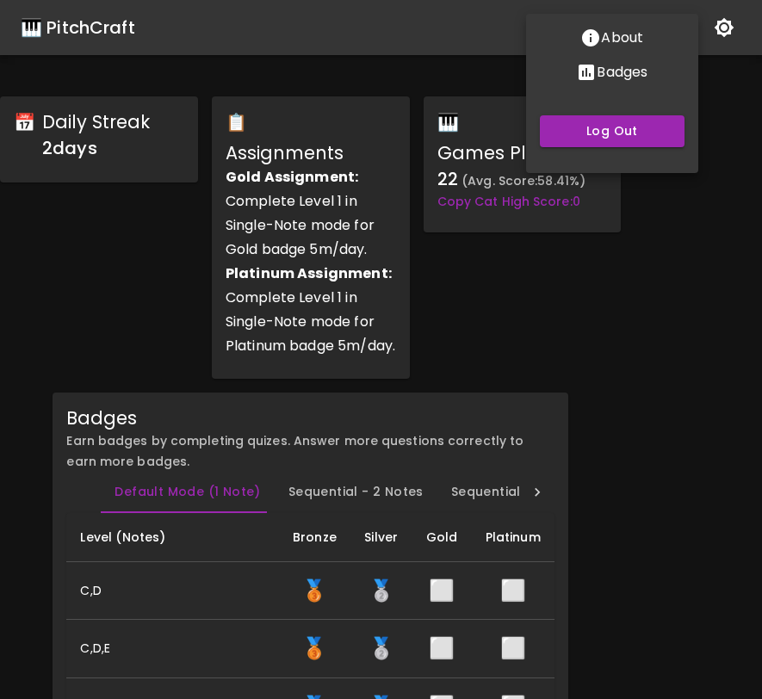
click at [568, 420] on div at bounding box center [381, 349] width 762 height 699
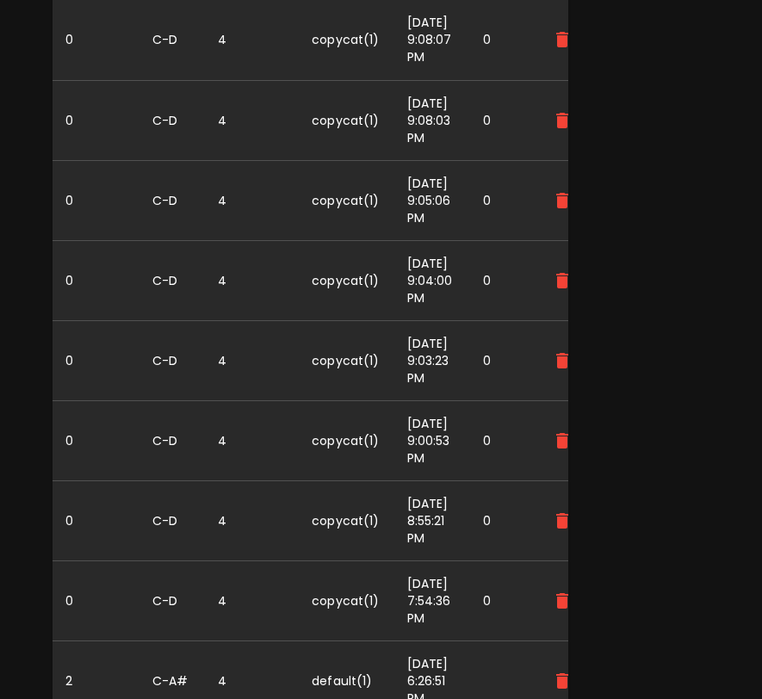
scroll to position [2017, 0]
